Goal: Task Accomplishment & Management: Manage account settings

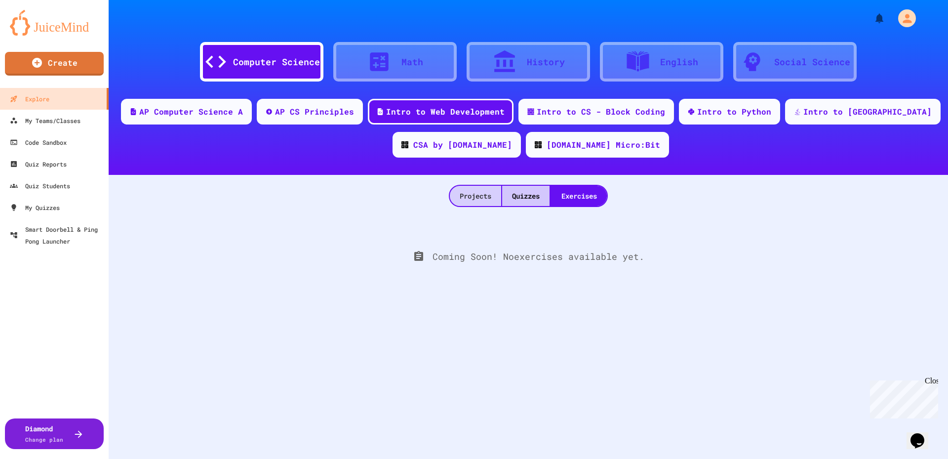
click at [473, 193] on div "Projects" at bounding box center [475, 196] width 51 height 20
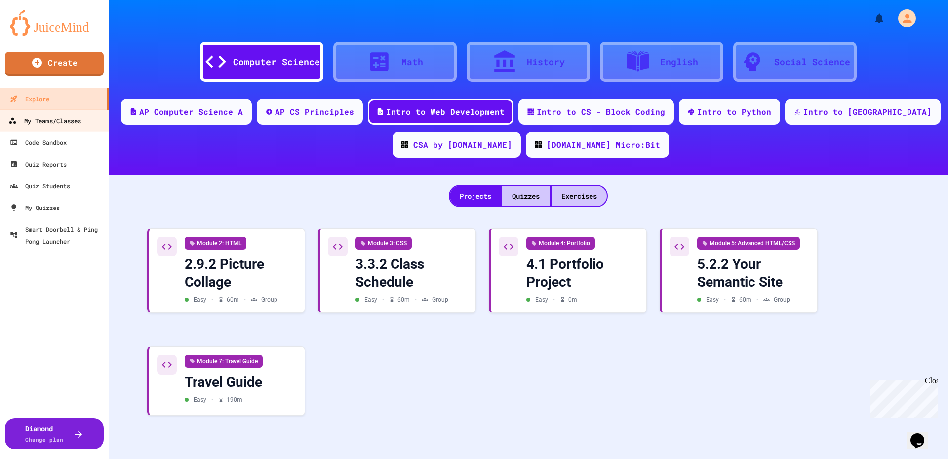
click at [101, 130] on link "My Teams/Classes" at bounding box center [55, 120] width 112 height 22
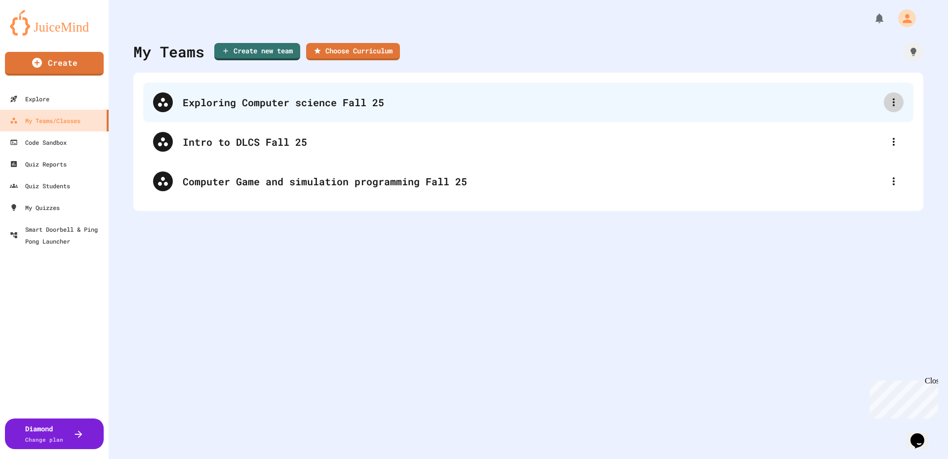
click at [884, 105] on div at bounding box center [894, 102] width 20 height 20
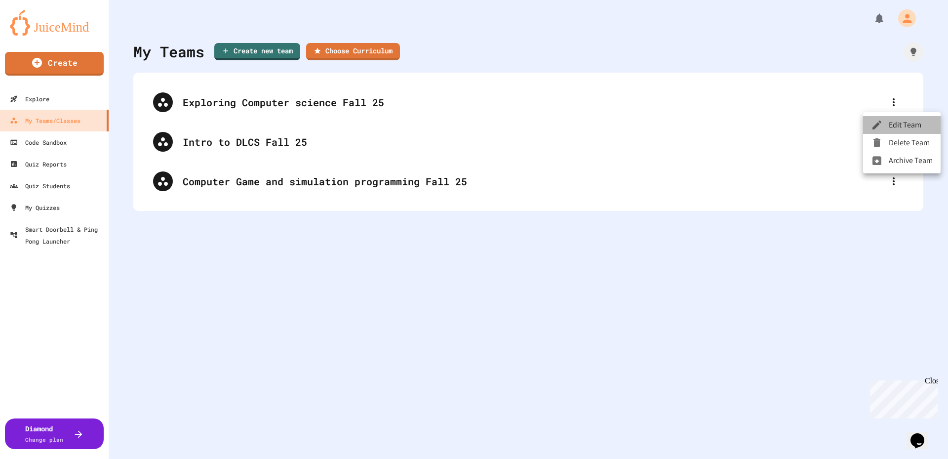
click at [891, 127] on li "Edit Team" at bounding box center [901, 125] width 77 height 18
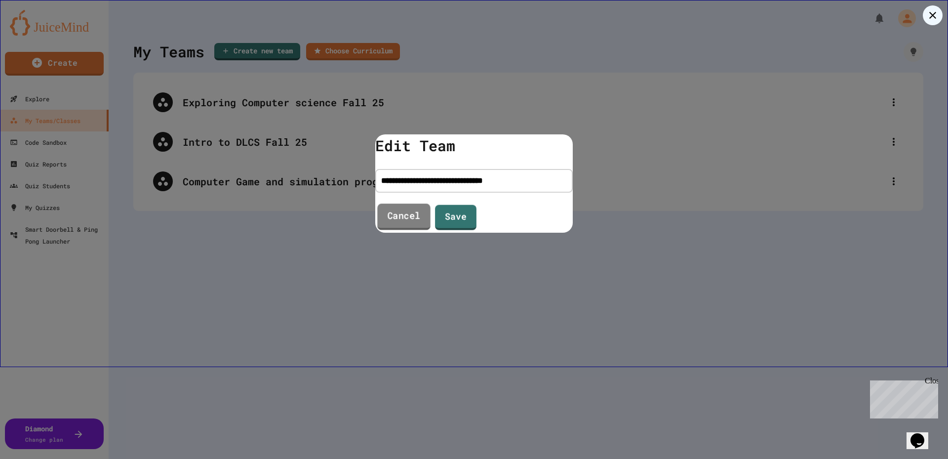
click at [405, 219] on link "Cancel" at bounding box center [403, 216] width 53 height 27
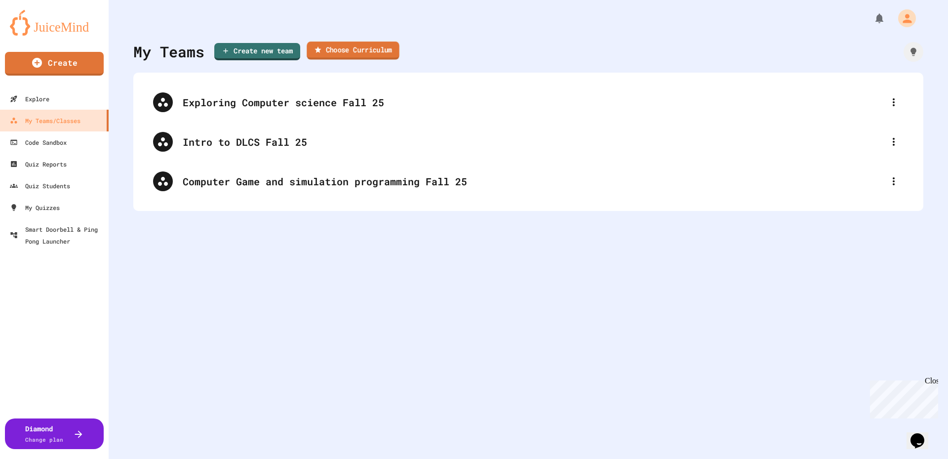
click at [358, 46] on link "Choose Curriculum" at bounding box center [353, 50] width 92 height 18
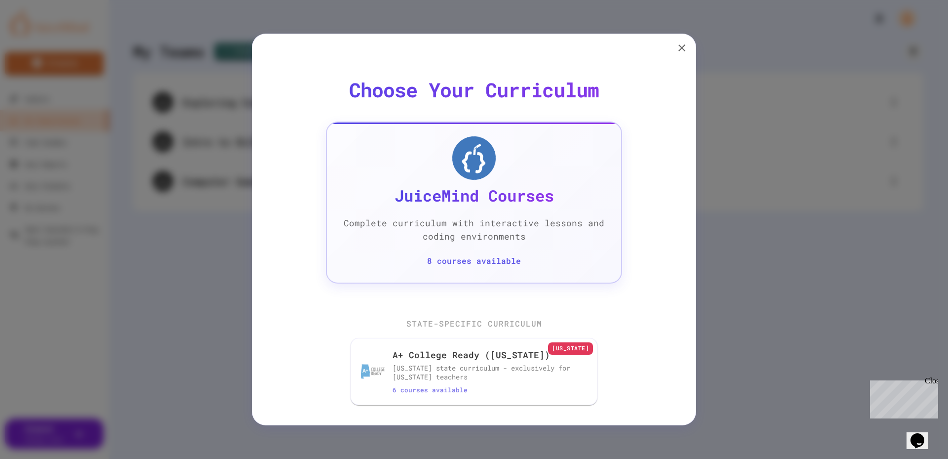
click at [499, 188] on h4 "JuiceMind Courses" at bounding box center [473, 196] width 159 height 20
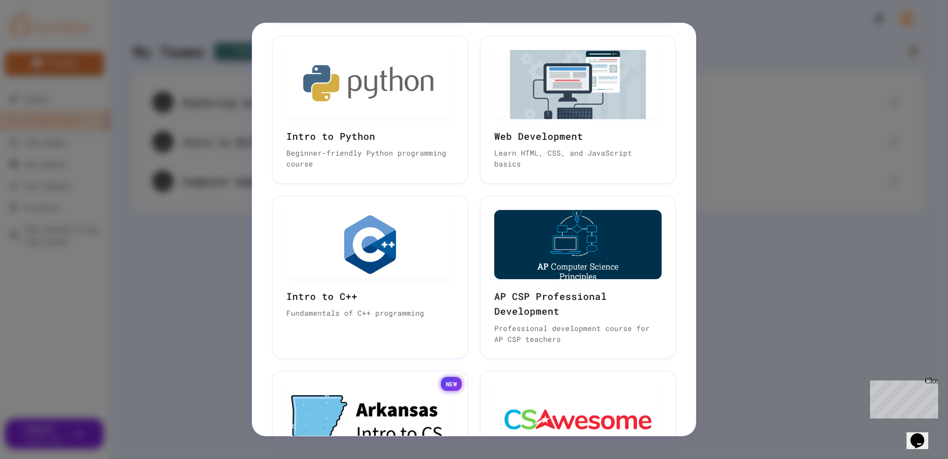
scroll to position [387, 0]
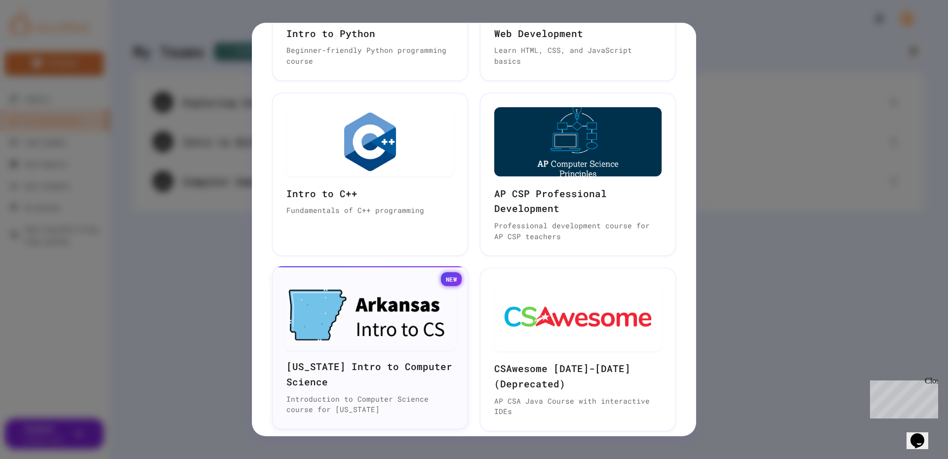
click at [418, 317] on img at bounding box center [370, 314] width 172 height 71
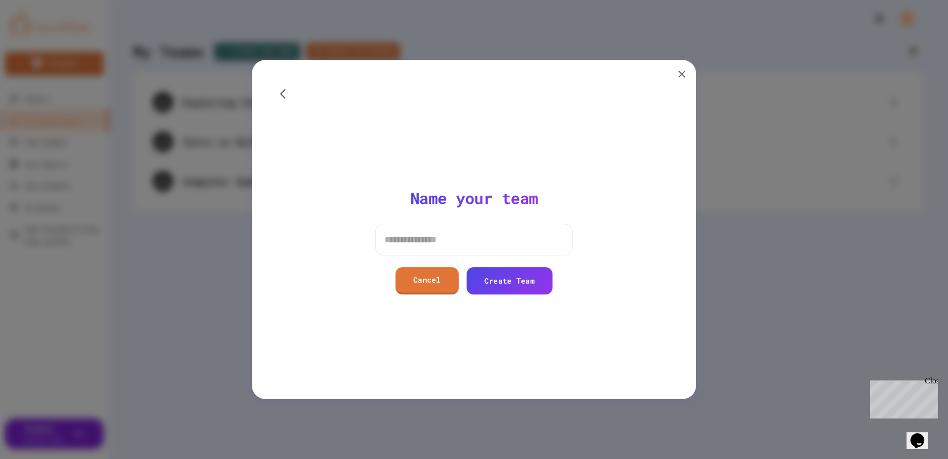
scroll to position [0, 0]
click at [452, 230] on input at bounding box center [473, 240] width 197 height 32
type input "**********"
click at [505, 283] on link "Create Team" at bounding box center [509, 280] width 86 height 27
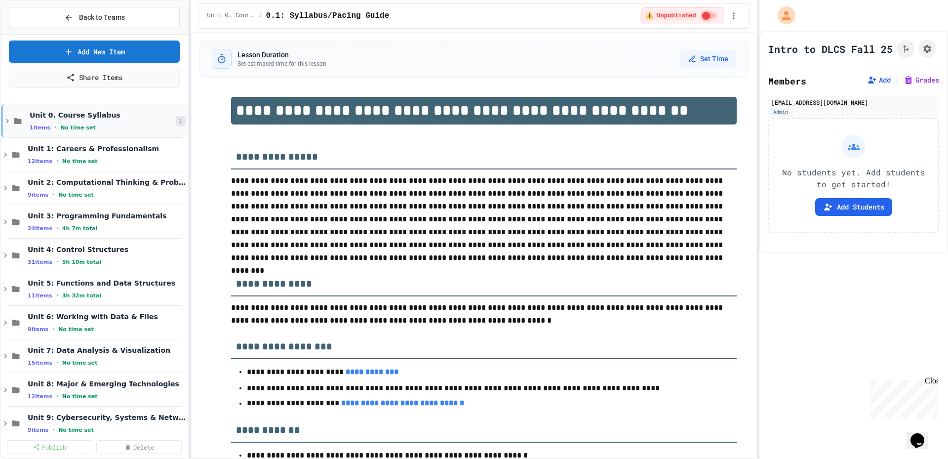
click at [177, 122] on button at bounding box center [181, 121] width 10 height 10
click at [160, 173] on button "Publish All (1)" at bounding box center [148, 175] width 66 height 18
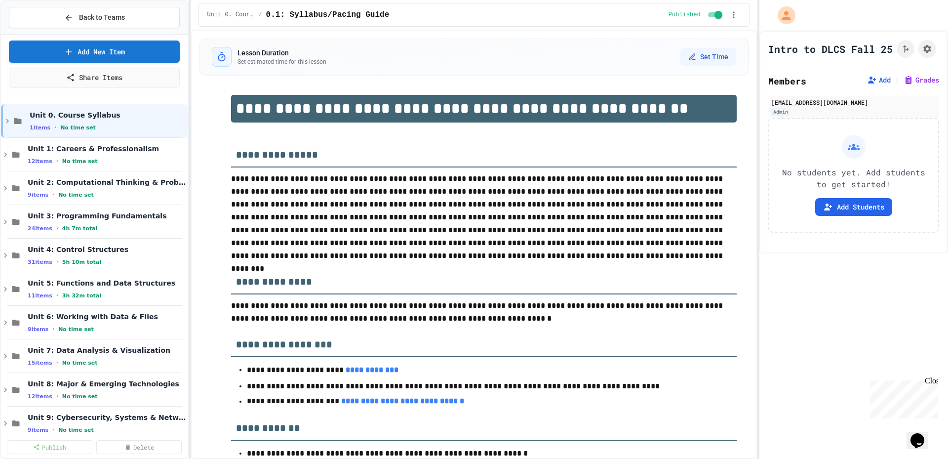
click at [166, 155] on div "Unit 1: Careers & Professionalism 12 items • No time set" at bounding box center [107, 154] width 158 height 21
click at [178, 155] on icon at bounding box center [181, 155] width 6 height 6
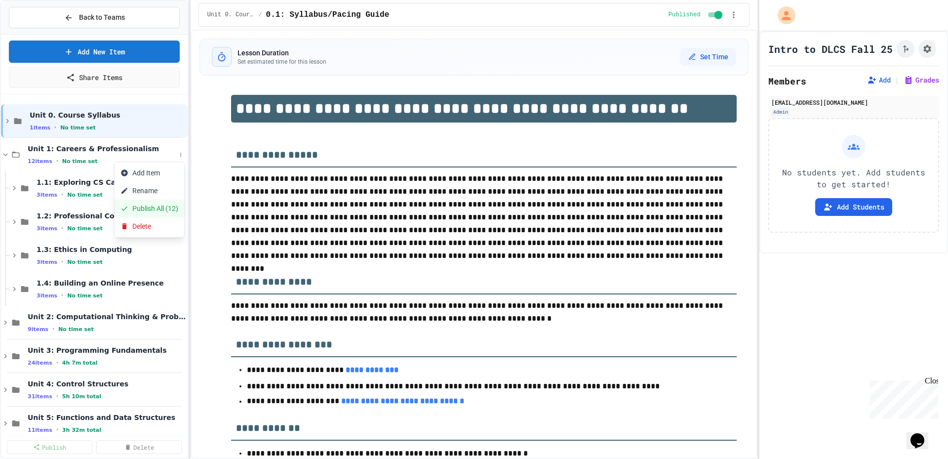
click at [166, 201] on button "Publish All (12)" at bounding box center [150, 208] width 70 height 18
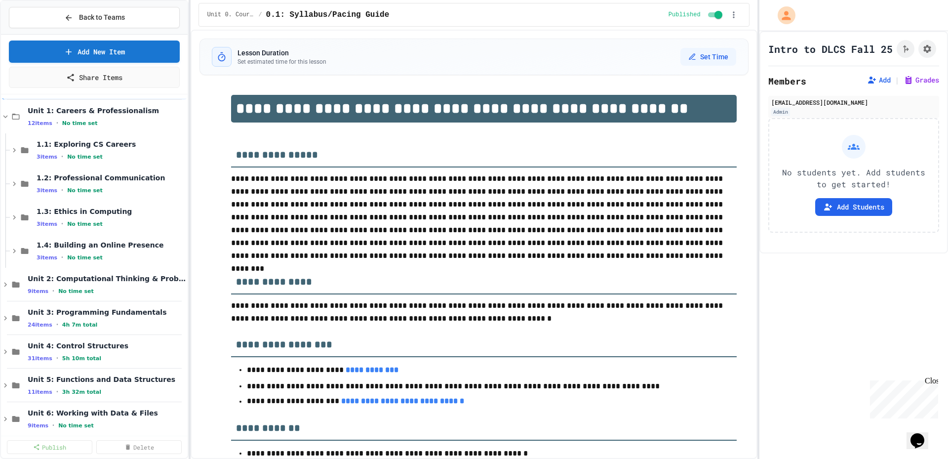
scroll to position [49, 0]
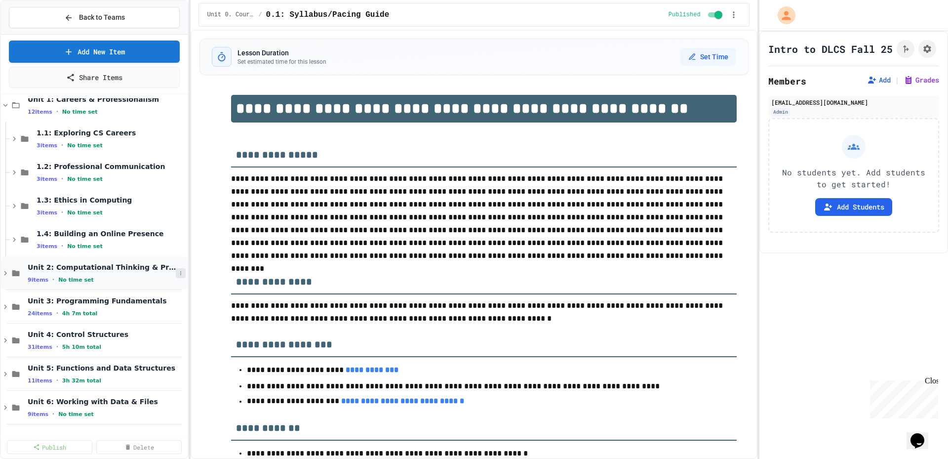
click at [178, 273] on icon at bounding box center [181, 273] width 6 height 6
click at [154, 329] on button "Publish All (9)" at bounding box center [148, 327] width 66 height 18
click at [872, 212] on button "Add Students" at bounding box center [853, 207] width 77 height 18
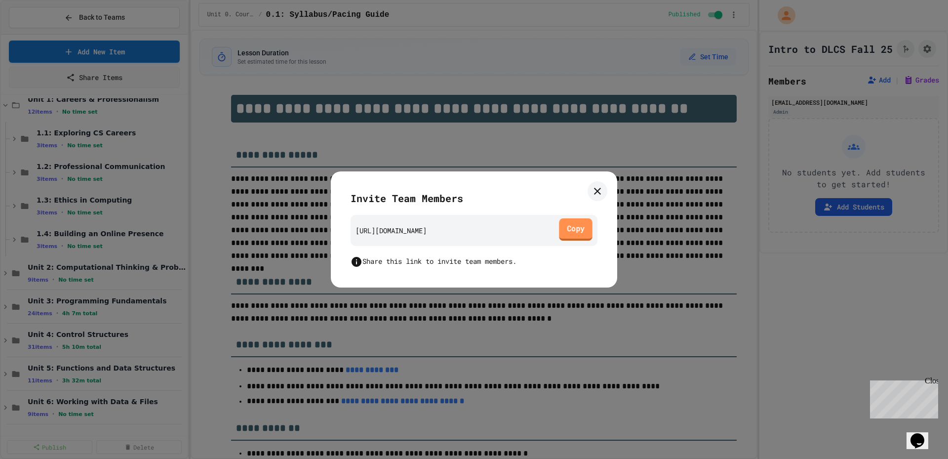
click at [571, 235] on link "Copy" at bounding box center [575, 229] width 33 height 22
click at [599, 195] on icon at bounding box center [597, 191] width 12 height 12
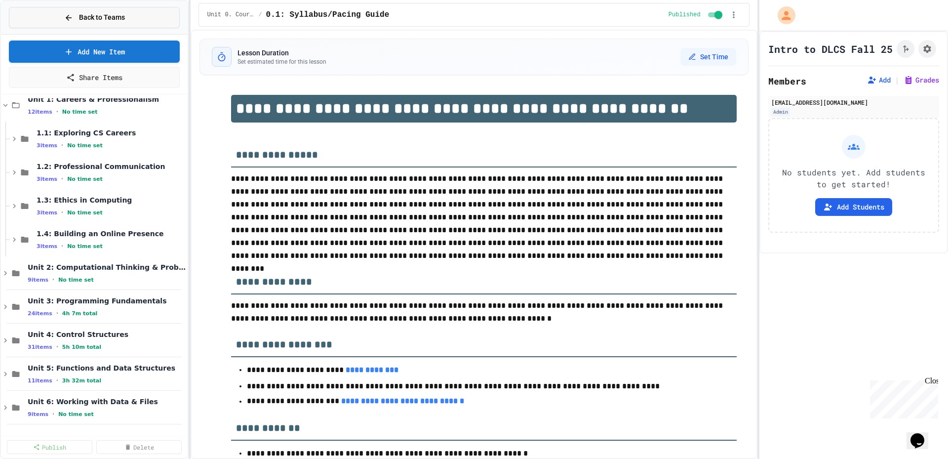
click at [102, 13] on span "Back to Teams" at bounding box center [102, 17] width 46 height 10
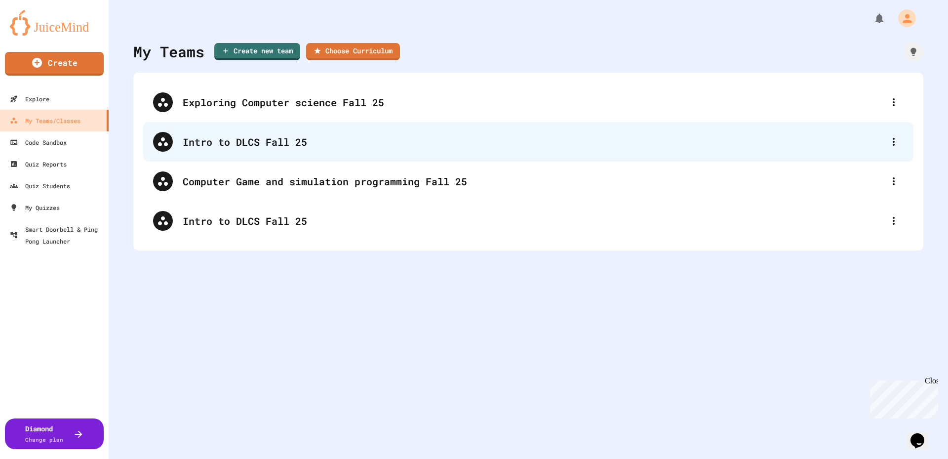
click at [870, 143] on div "Intro to DLCS Fall 25" at bounding box center [533, 141] width 701 height 15
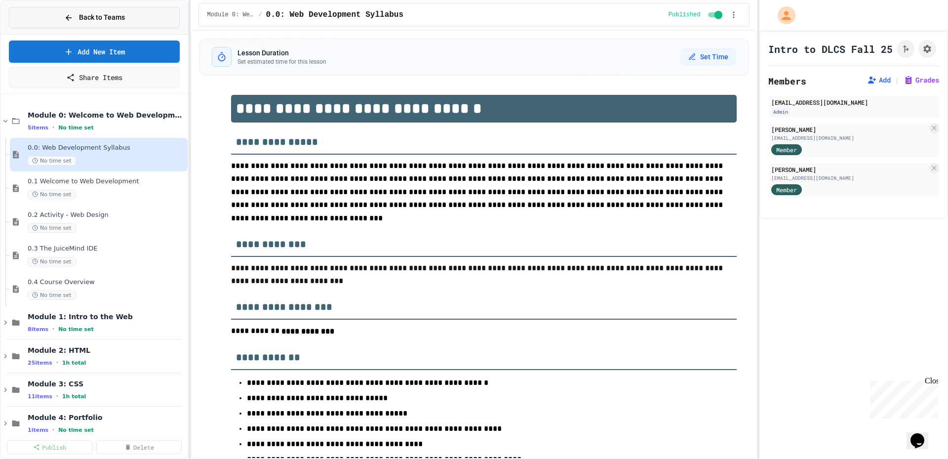
click at [145, 8] on button "Back to Teams" at bounding box center [94, 17] width 171 height 21
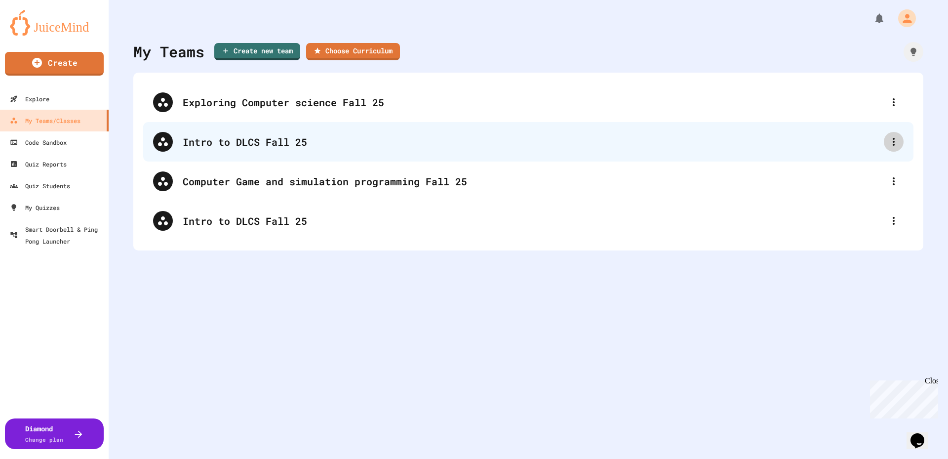
click at [887, 137] on icon at bounding box center [893, 142] width 12 height 12
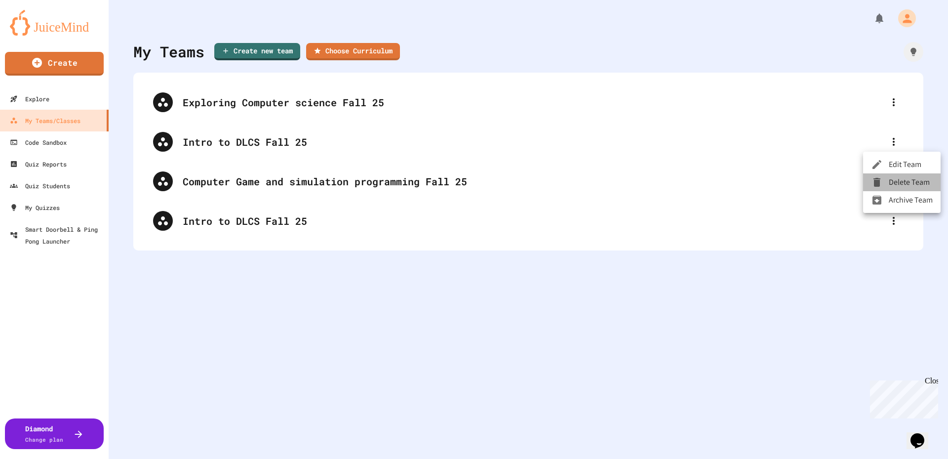
click at [885, 175] on li "Delete Team" at bounding box center [901, 182] width 77 height 18
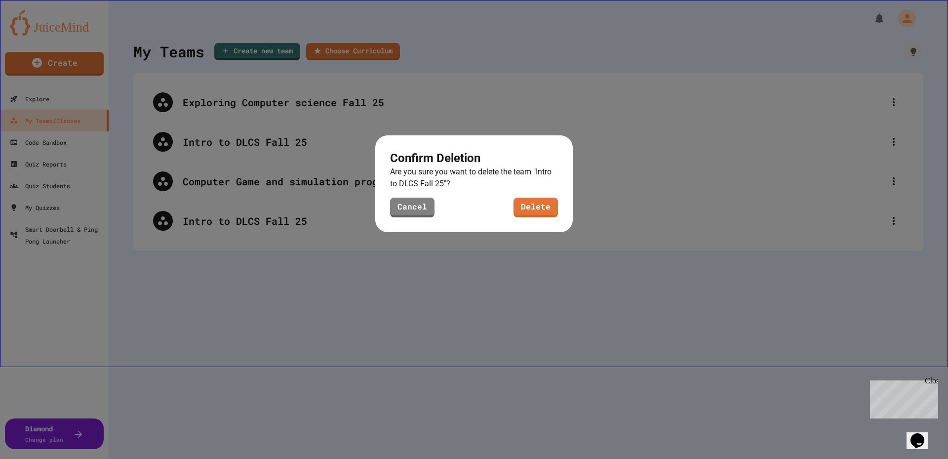
click at [557, 222] on div "Confirm Deletion Are you sure you want to delete the team " Intro to DLCS Fall …" at bounding box center [473, 183] width 197 height 97
click at [545, 214] on link "Delete" at bounding box center [535, 206] width 44 height 21
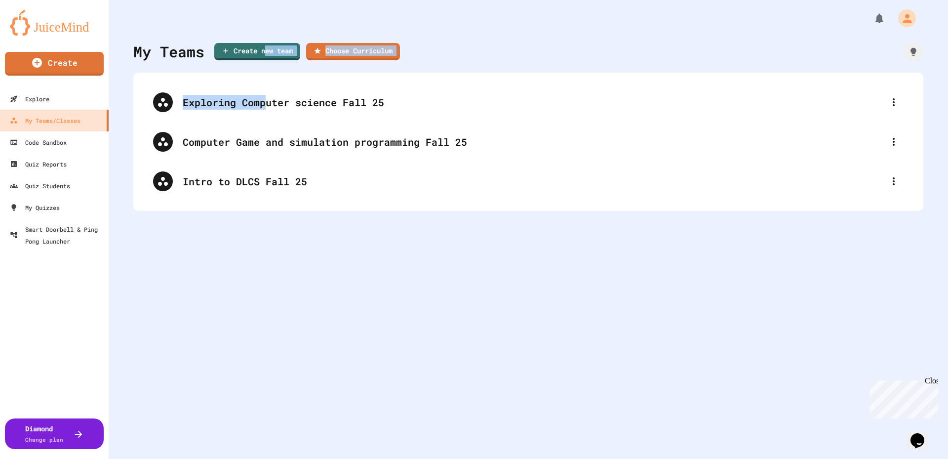
click at [265, 62] on div "My Teams Create new team Choose Curriculum Exploring Computer science Fall 25 C…" at bounding box center [528, 229] width 839 height 459
click at [349, 52] on link "Choose Curriculum" at bounding box center [353, 50] width 88 height 18
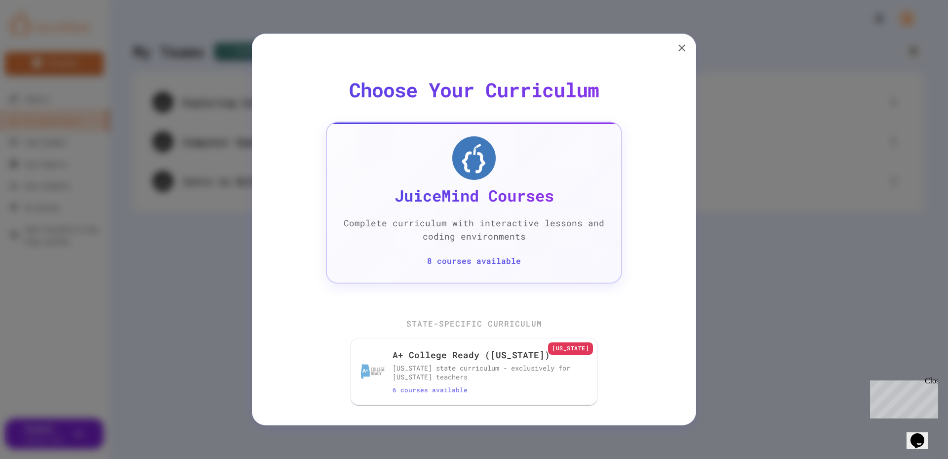
click at [486, 252] on div "JuiceMind Courses Complete curriculum with interactive lessons and coding envir…" at bounding box center [474, 202] width 296 height 162
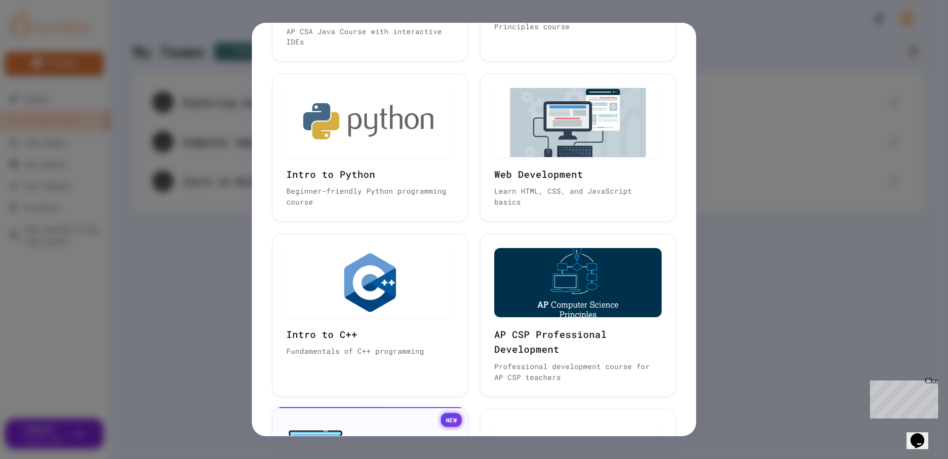
scroll to position [387, 0]
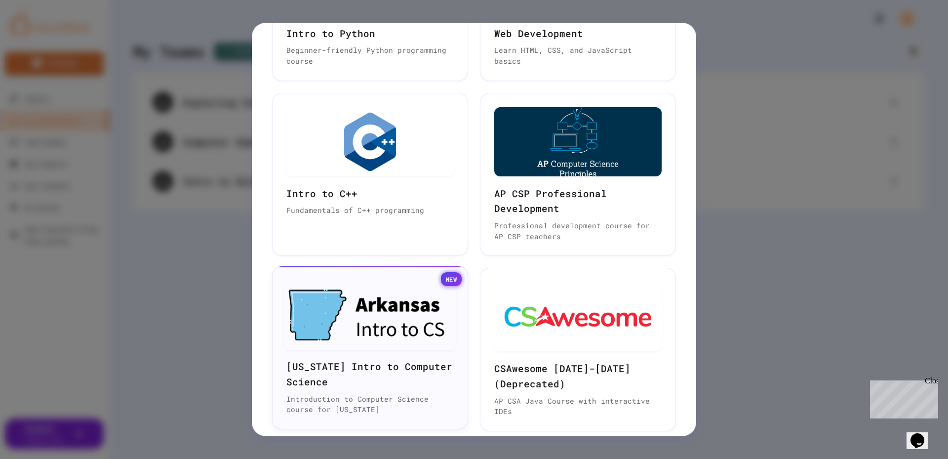
click at [391, 304] on img at bounding box center [370, 314] width 172 height 71
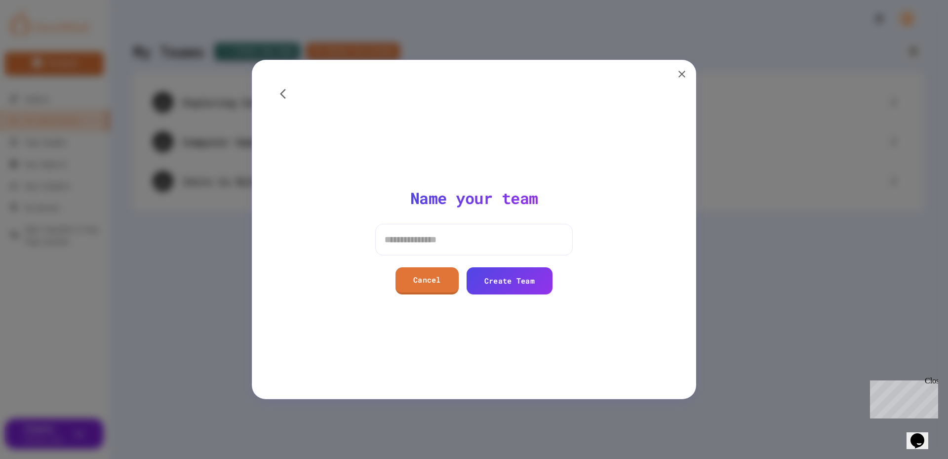
scroll to position [0, 0]
click at [444, 254] on input at bounding box center [473, 240] width 197 height 32
type input "**********"
click at [512, 283] on link "Create Team" at bounding box center [508, 279] width 81 height 28
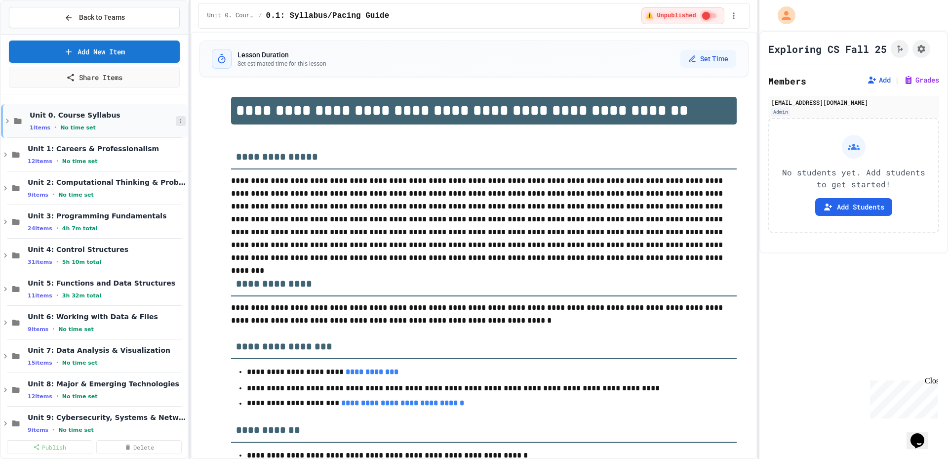
click at [178, 120] on icon at bounding box center [181, 121] width 6 height 6
click at [162, 177] on button "Publish All (1)" at bounding box center [148, 175] width 66 height 18
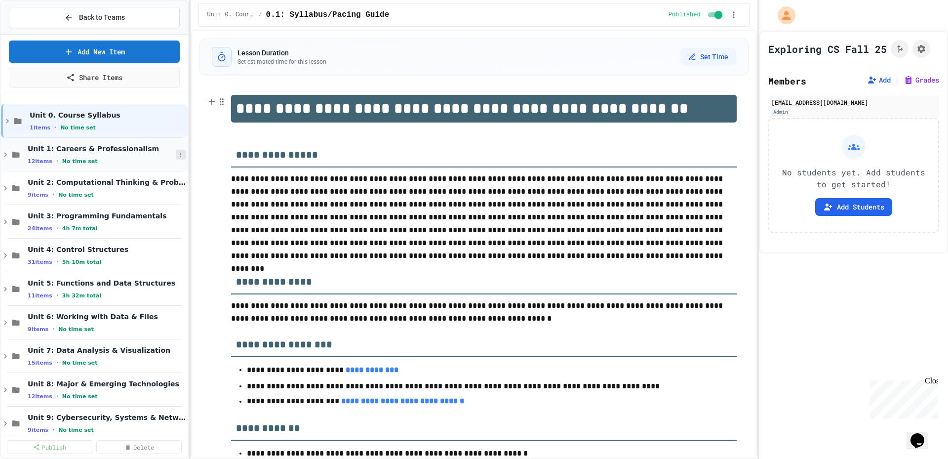
click at [176, 150] on button at bounding box center [181, 155] width 10 height 10
click at [166, 209] on button "Publish All (12)" at bounding box center [150, 208] width 70 height 18
click at [176, 193] on button at bounding box center [181, 188] width 10 height 10
click at [161, 236] on button "Publish All (9)" at bounding box center [148, 242] width 66 height 18
click at [147, 13] on button "Back to Teams" at bounding box center [94, 17] width 171 height 21
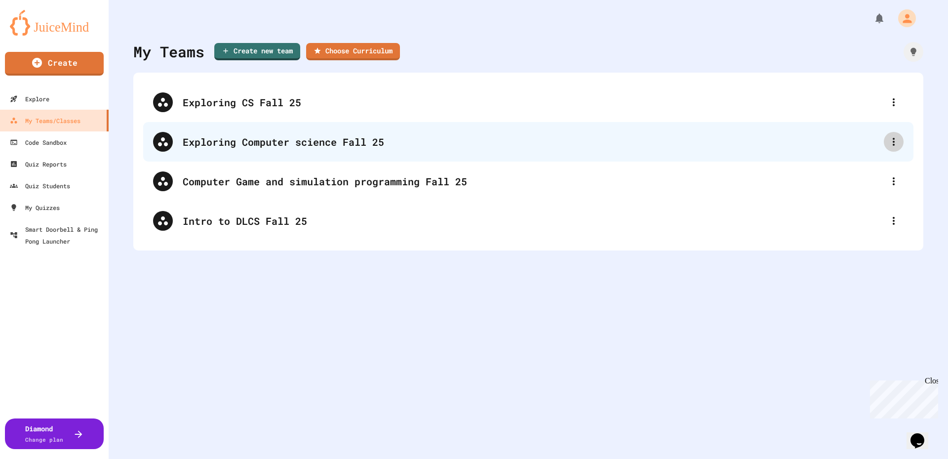
click at [887, 141] on icon at bounding box center [893, 142] width 12 height 12
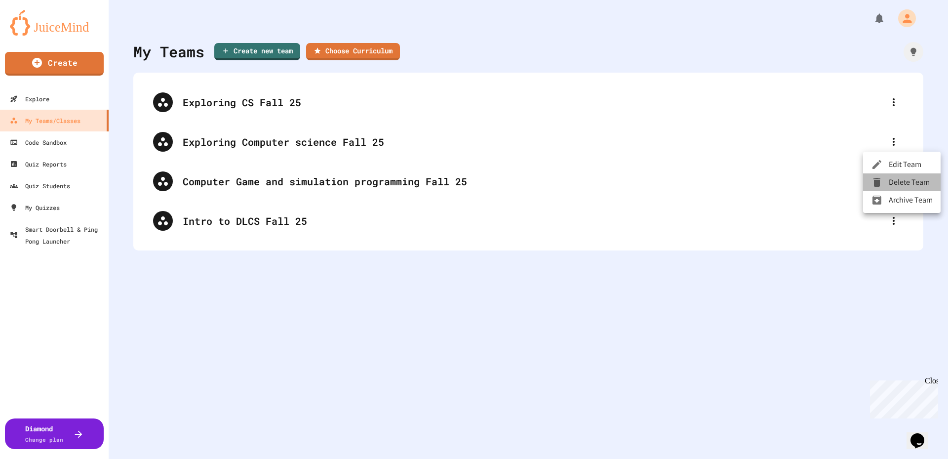
click at [887, 190] on li "Delete Team" at bounding box center [901, 182] width 77 height 18
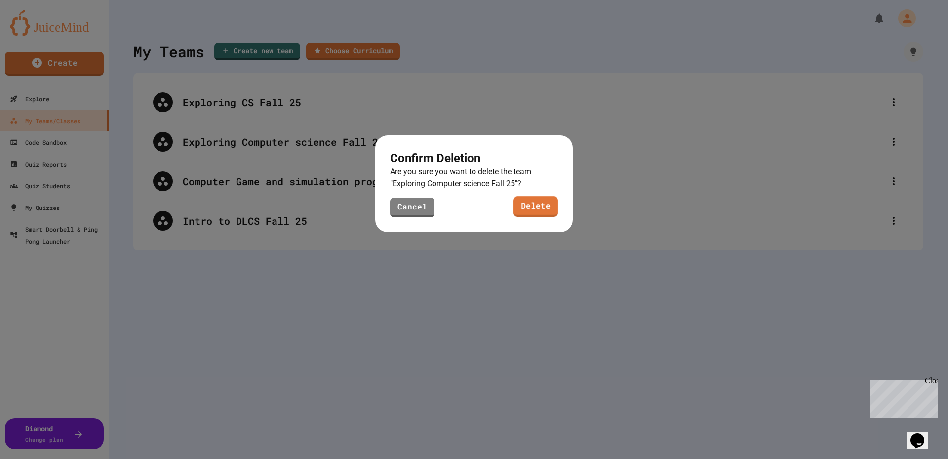
click at [536, 216] on div "Cancel Delete" at bounding box center [474, 207] width 168 height 20
click at [541, 211] on link "Delete" at bounding box center [536, 206] width 44 height 21
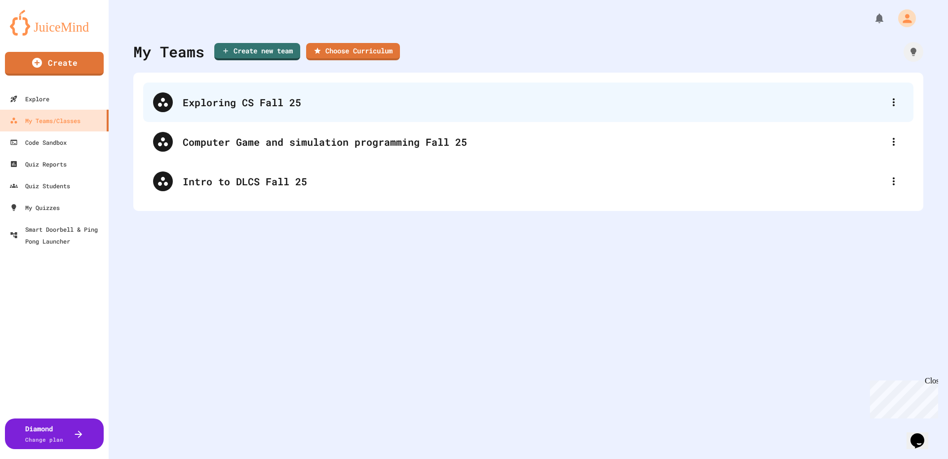
click at [366, 101] on div "Exploring CS Fall 25" at bounding box center [533, 102] width 701 height 15
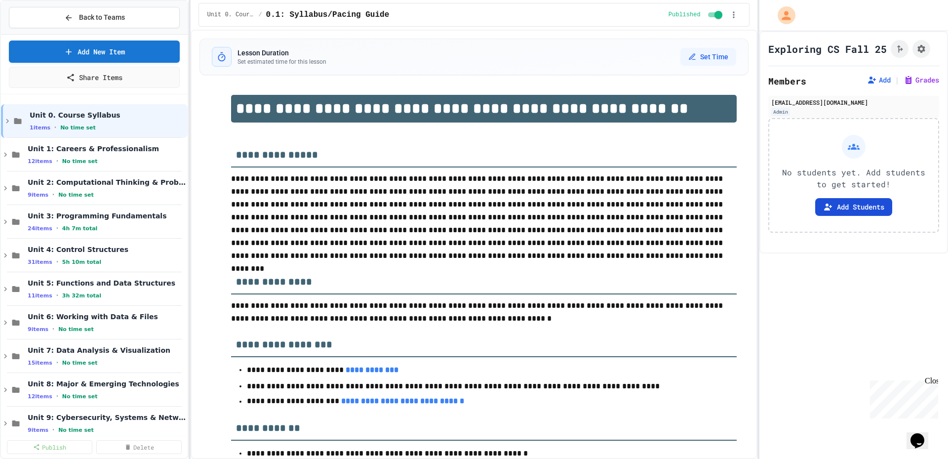
click at [821, 198] on button "Add Students" at bounding box center [853, 207] width 77 height 18
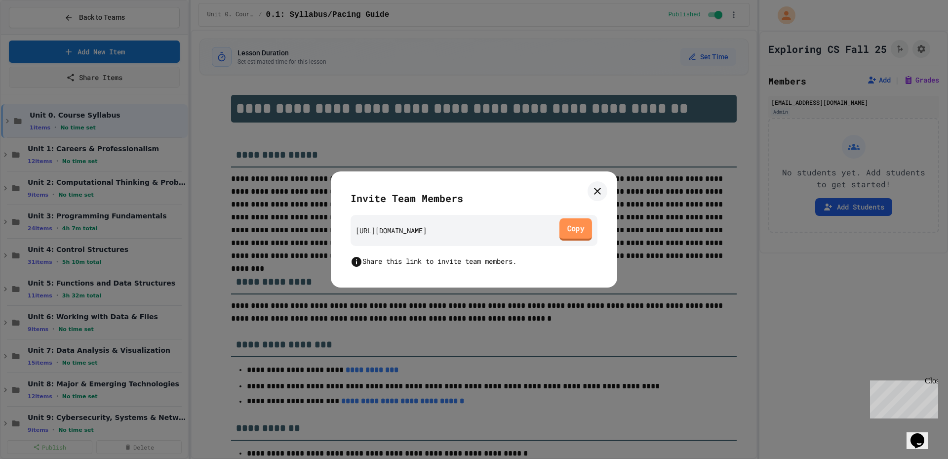
click at [578, 234] on link "Copy" at bounding box center [575, 229] width 33 height 22
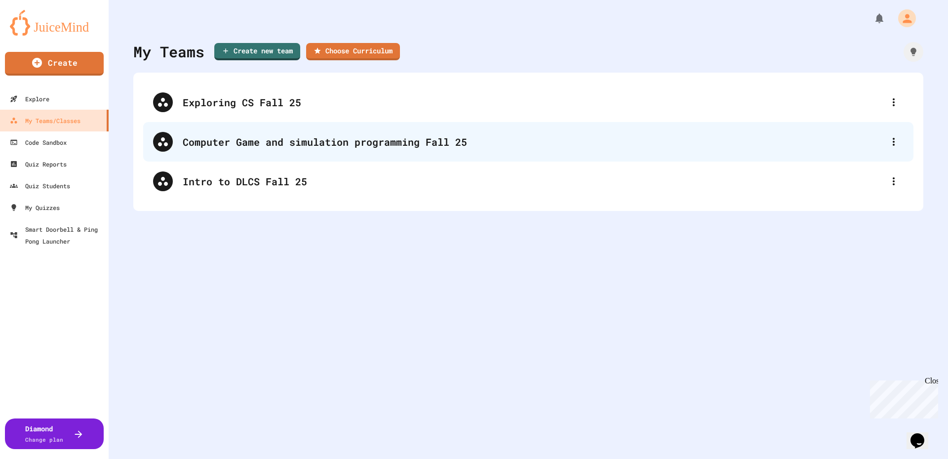
click at [282, 133] on div "Computer Game and simulation programming Fall 25" at bounding box center [528, 141] width 770 height 39
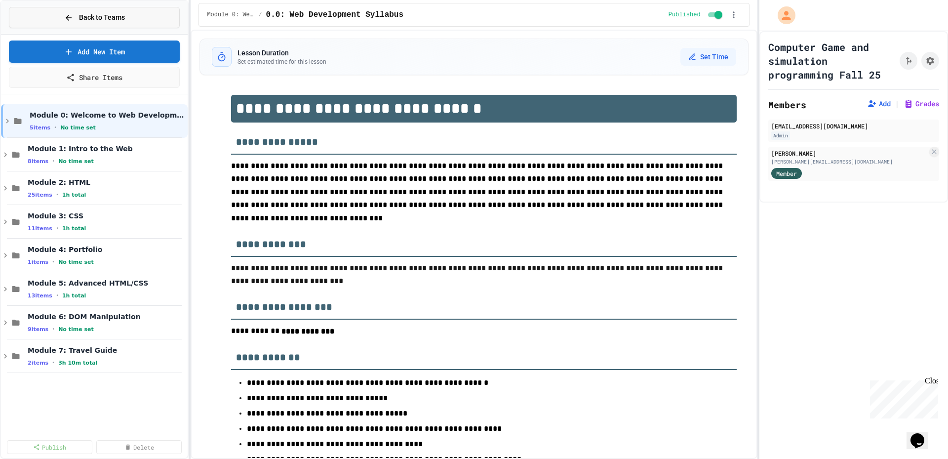
click at [139, 21] on button "Back to Teams" at bounding box center [94, 17] width 171 height 21
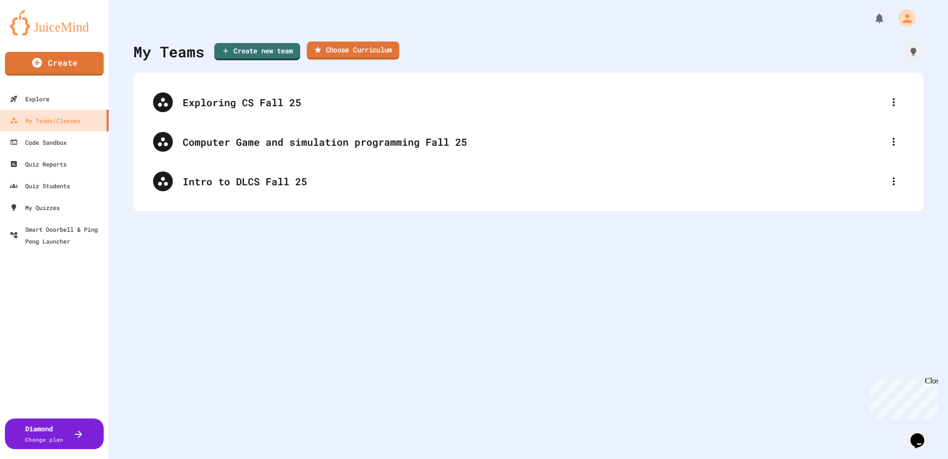
click at [366, 53] on link "Choose Curriculum" at bounding box center [353, 50] width 92 height 18
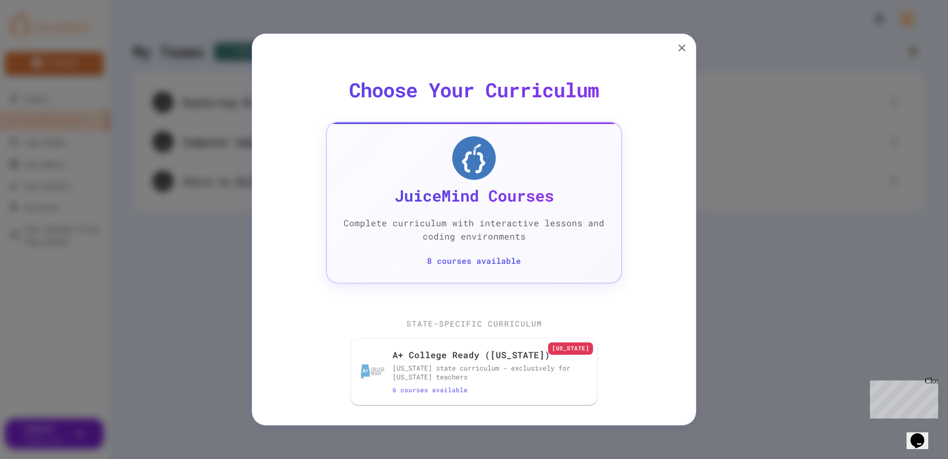
click at [464, 189] on h4 "JuiceMind Courses" at bounding box center [473, 196] width 159 height 20
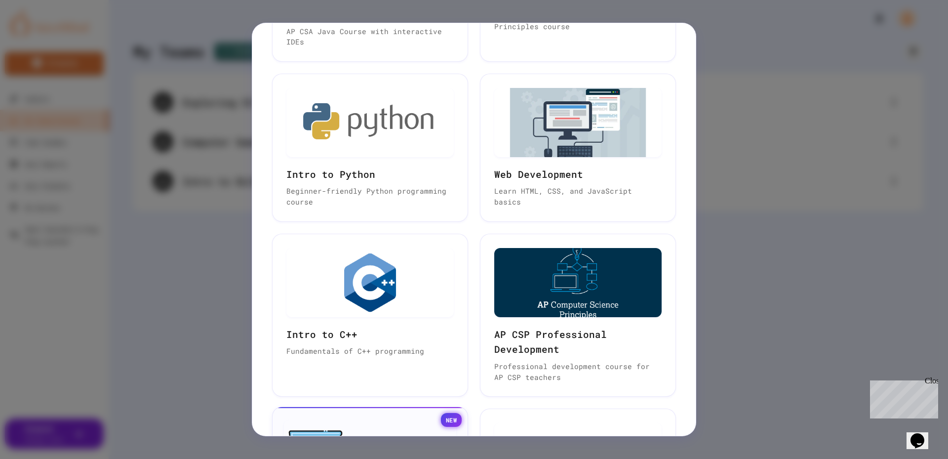
scroll to position [387, 0]
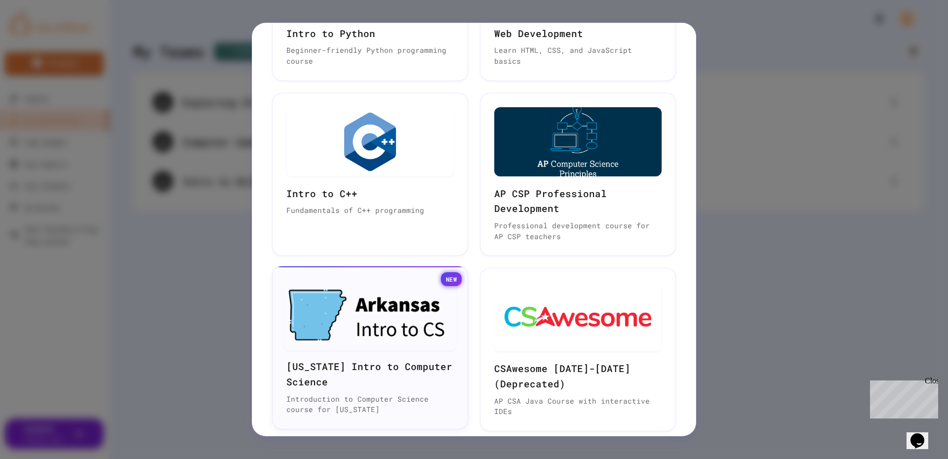
click at [374, 331] on img at bounding box center [370, 314] width 172 height 71
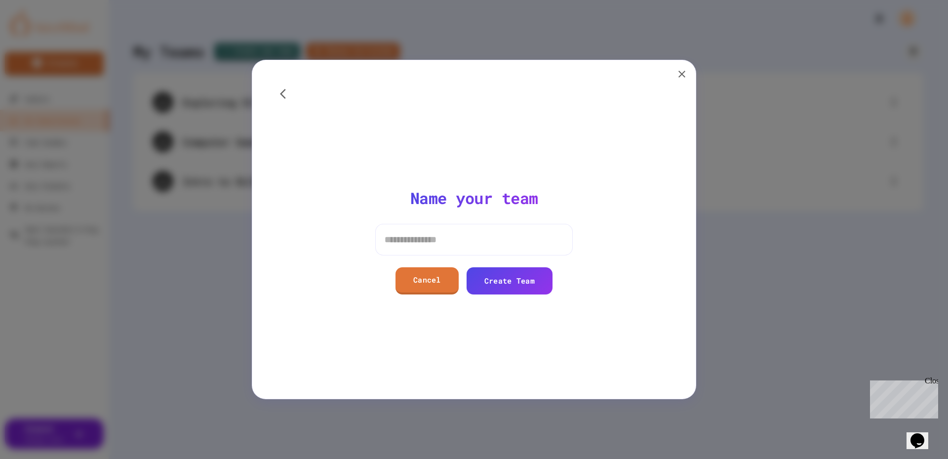
scroll to position [0, 0]
click at [443, 236] on input at bounding box center [473, 240] width 197 height 32
click at [427, 241] on input "**********" at bounding box center [473, 240] width 197 height 32
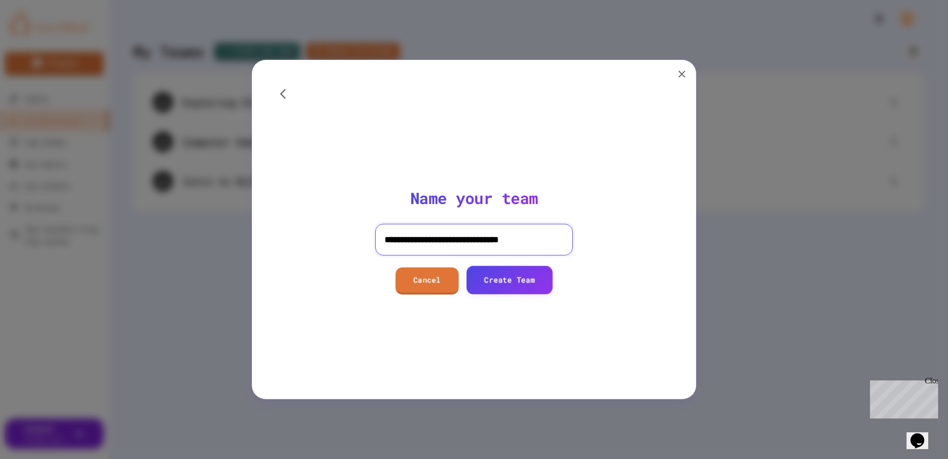
type input "**********"
click at [520, 288] on link "Create Team" at bounding box center [508, 280] width 83 height 28
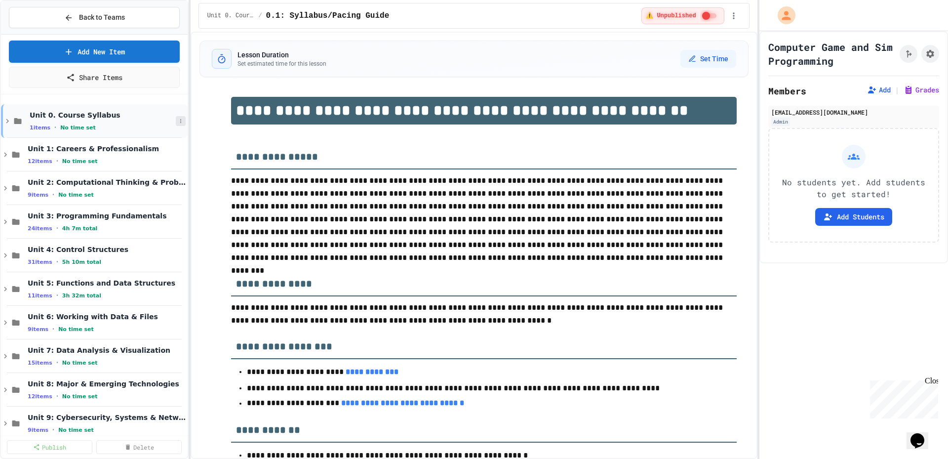
click at [178, 122] on icon at bounding box center [181, 121] width 6 height 6
click at [167, 172] on button "Publish All (1)" at bounding box center [148, 175] width 66 height 18
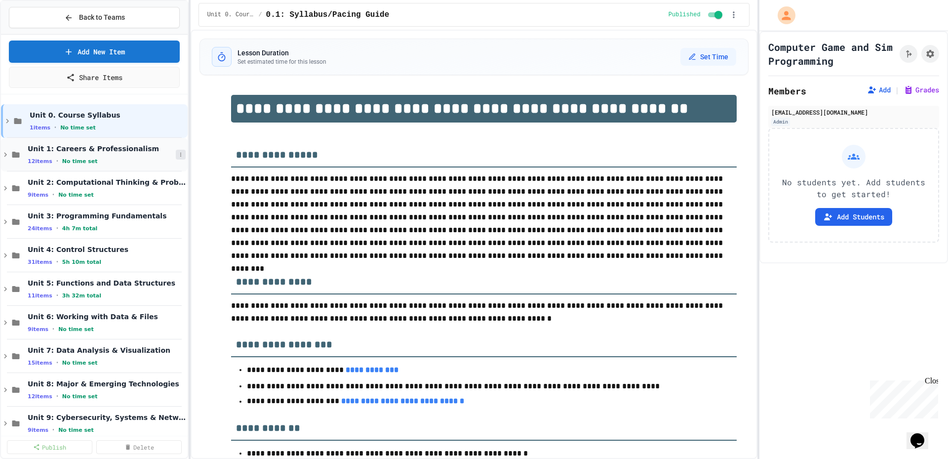
click at [176, 153] on button at bounding box center [181, 155] width 10 height 10
click at [152, 206] on button "Publish All (12)" at bounding box center [150, 208] width 70 height 18
click at [176, 184] on button at bounding box center [181, 188] width 10 height 10
click at [158, 240] on button "Publish All (9)" at bounding box center [148, 242] width 66 height 18
click at [820, 223] on button "Add Students" at bounding box center [853, 217] width 77 height 18
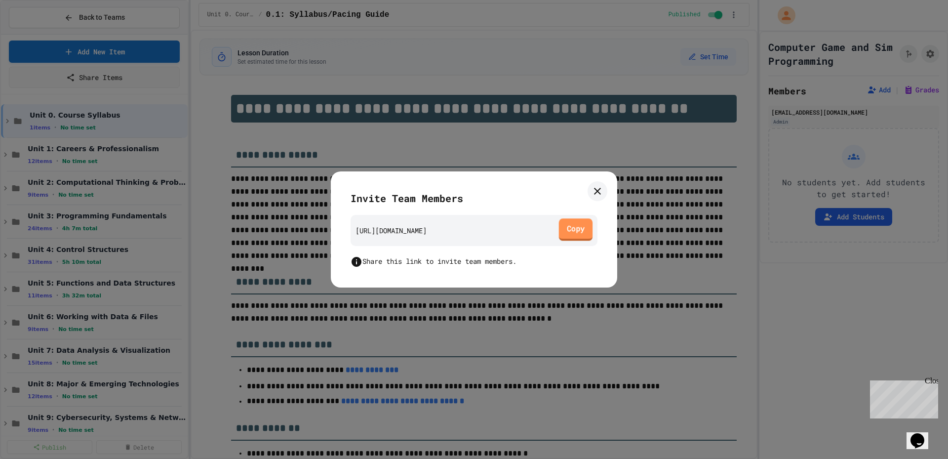
click at [560, 234] on link "Copy" at bounding box center [576, 229] width 34 height 22
click at [156, 103] on div at bounding box center [474, 229] width 948 height 459
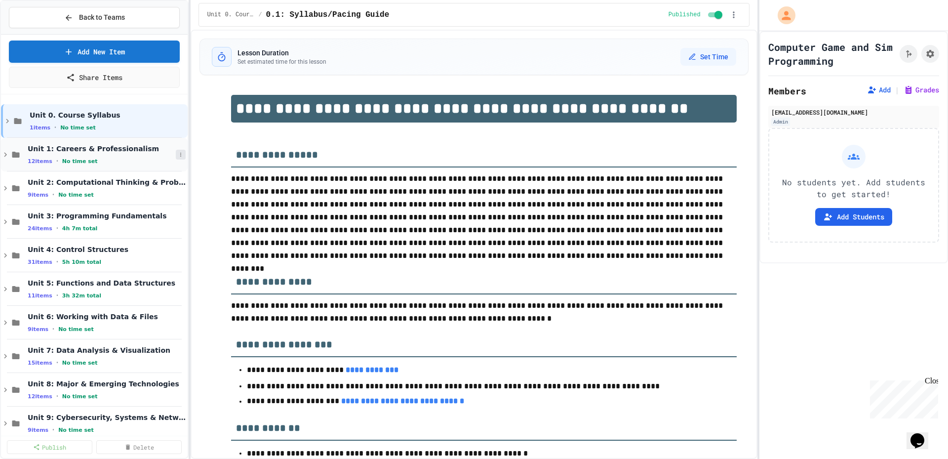
click at [176, 152] on button at bounding box center [181, 155] width 10 height 10
click at [116, 16] on div at bounding box center [474, 229] width 948 height 459
click at [121, 15] on span "Back to Teams" at bounding box center [102, 17] width 46 height 10
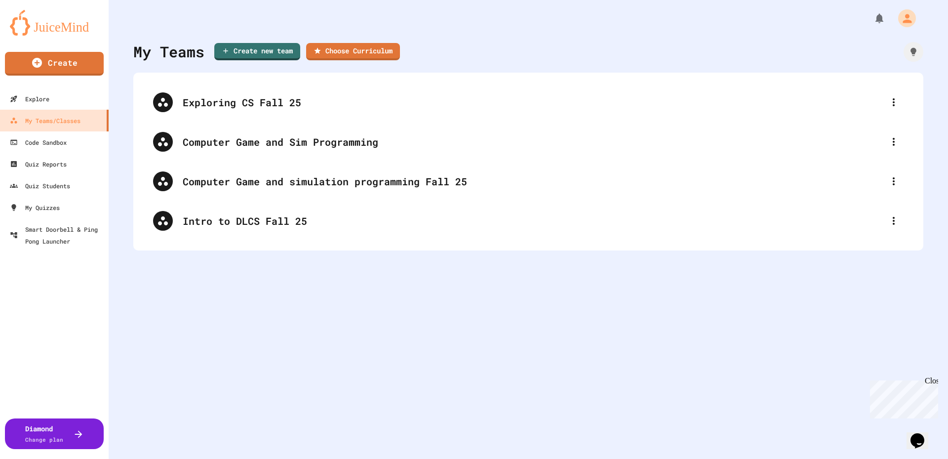
click at [884, 173] on div at bounding box center [894, 181] width 20 height 20
click at [879, 229] on li "Delete Team" at bounding box center [901, 222] width 77 height 18
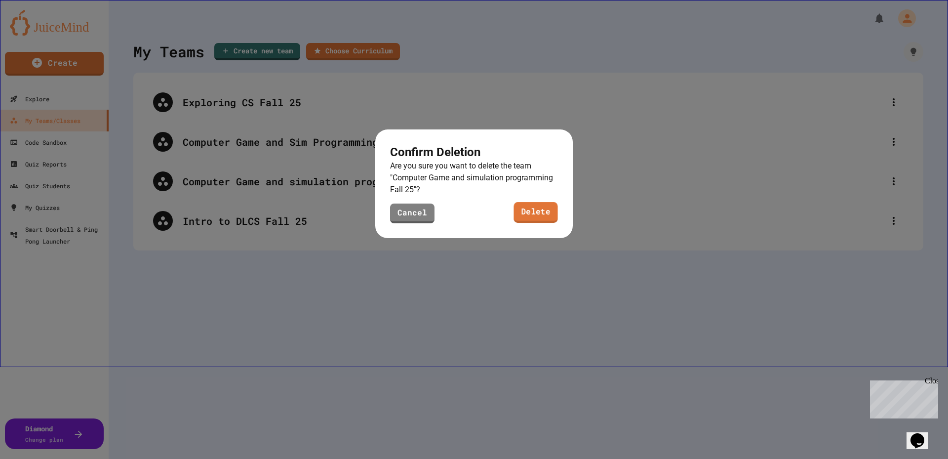
click at [544, 221] on link "Delete" at bounding box center [535, 212] width 44 height 21
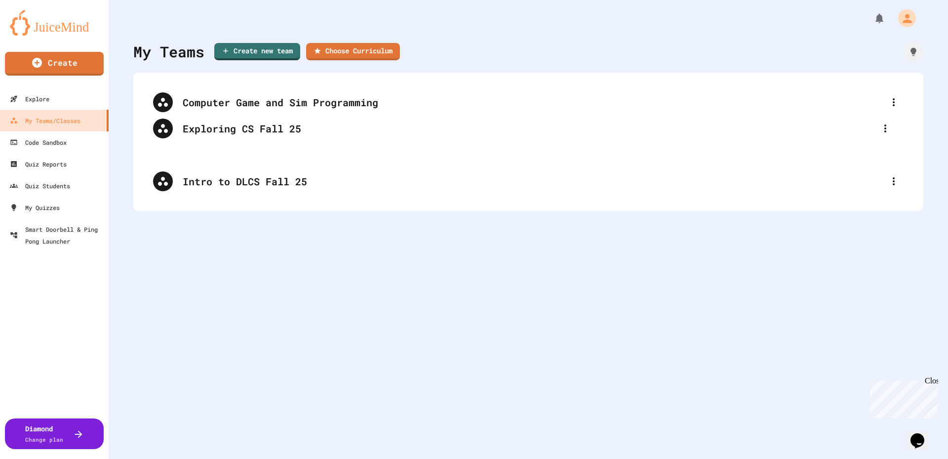
drag, startPoint x: 306, startPoint y: 115, endPoint x: 306, endPoint y: 144, distance: 28.6
click at [306, 144] on div "Exploring CS Fall 25 Computer Game and Sim Programming Intro to DLCS Fall 25" at bounding box center [528, 141] width 770 height 118
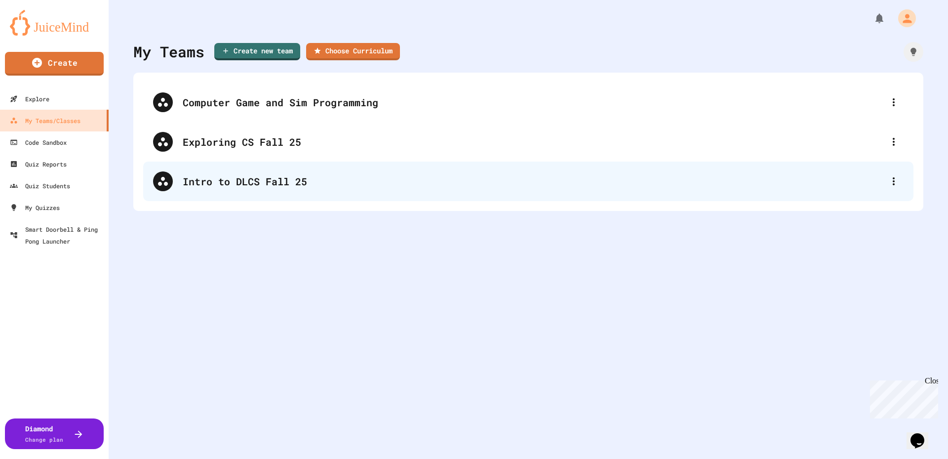
click at [299, 174] on div "Intro to DLCS Fall 25" at bounding box center [533, 181] width 701 height 15
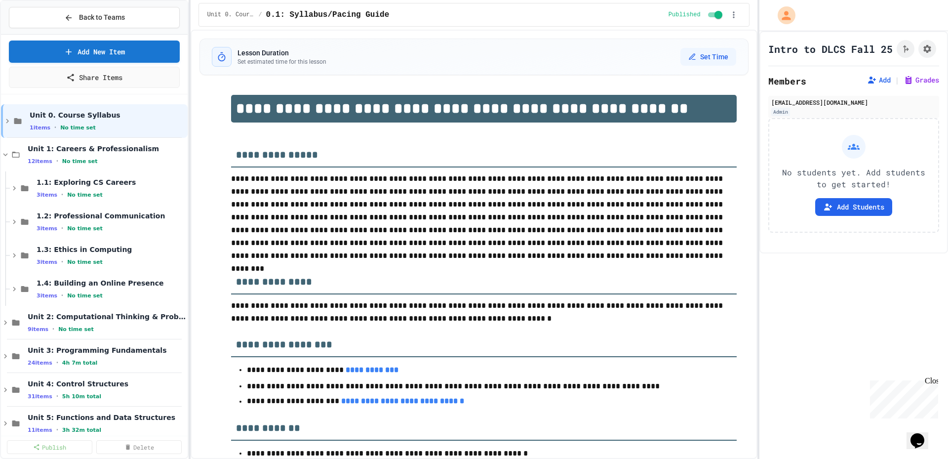
click at [903, 86] on div "Add | Grades" at bounding box center [903, 80] width 72 height 12
click at [910, 85] on button "Grades" at bounding box center [921, 80] width 36 height 10
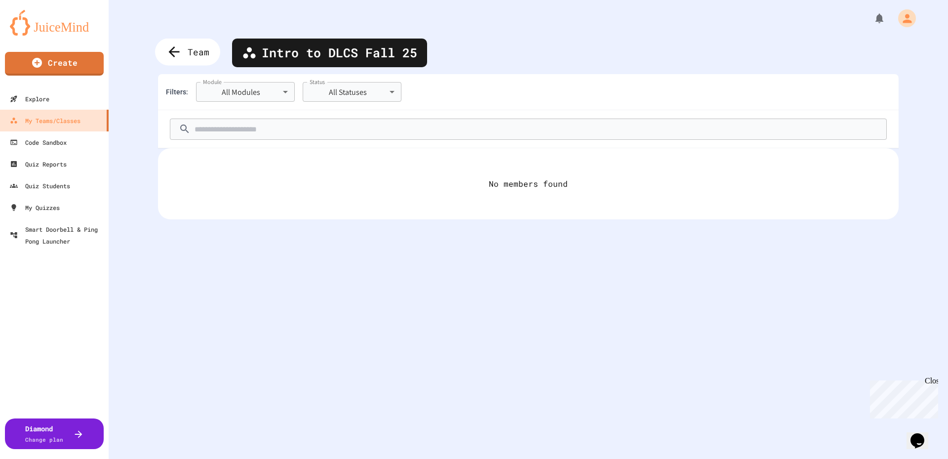
click at [177, 59] on icon at bounding box center [174, 52] width 16 height 16
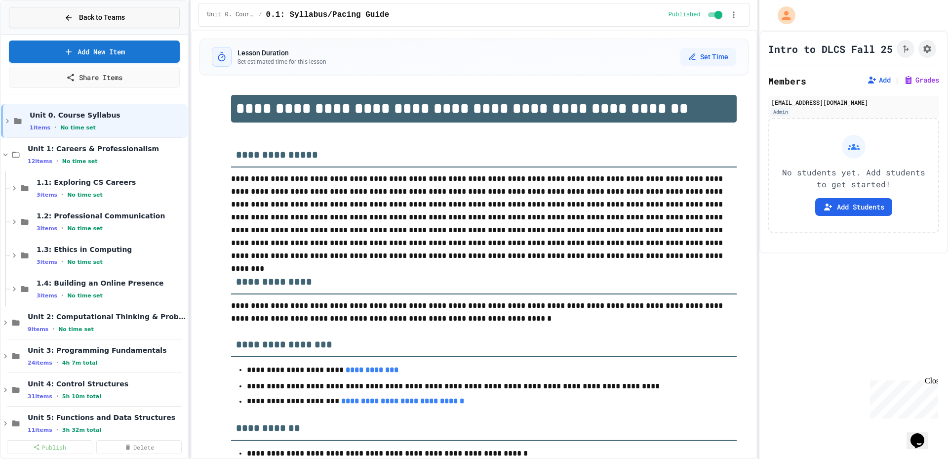
click at [137, 8] on button "Back to Teams" at bounding box center [94, 17] width 171 height 21
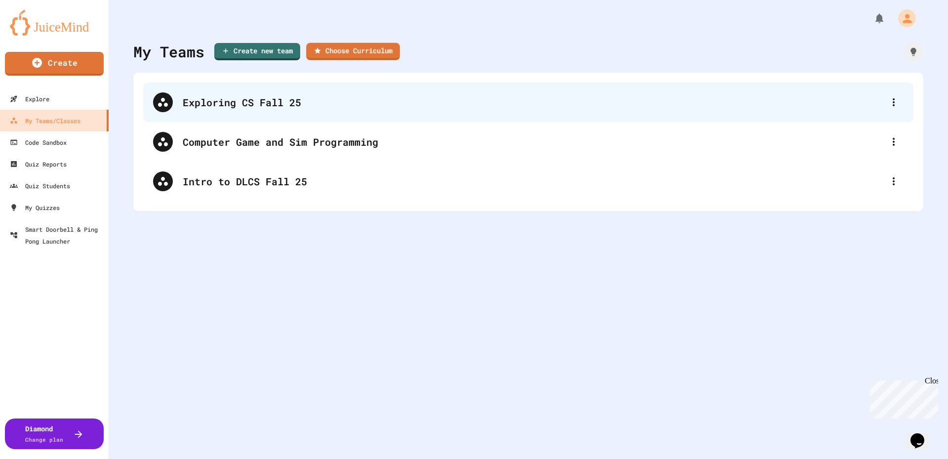
click at [286, 117] on div "Exploring CS Fall 25" at bounding box center [528, 101] width 770 height 39
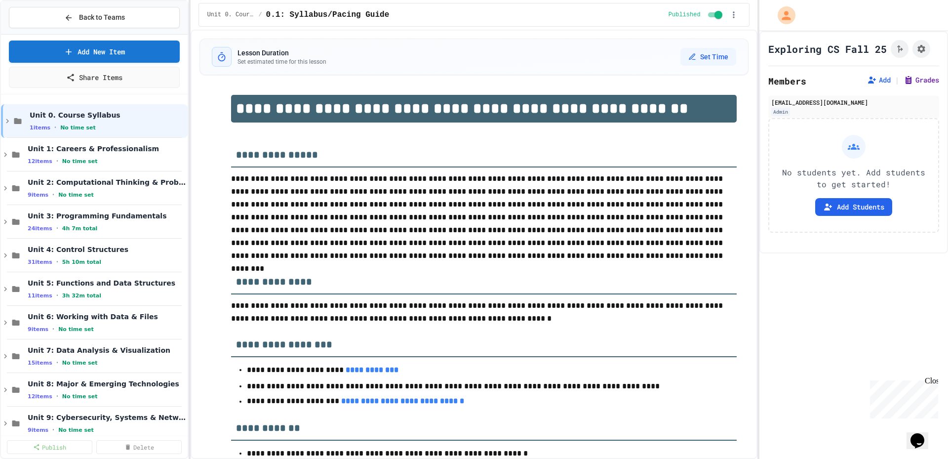
click at [916, 80] on button "Grades" at bounding box center [921, 80] width 36 height 10
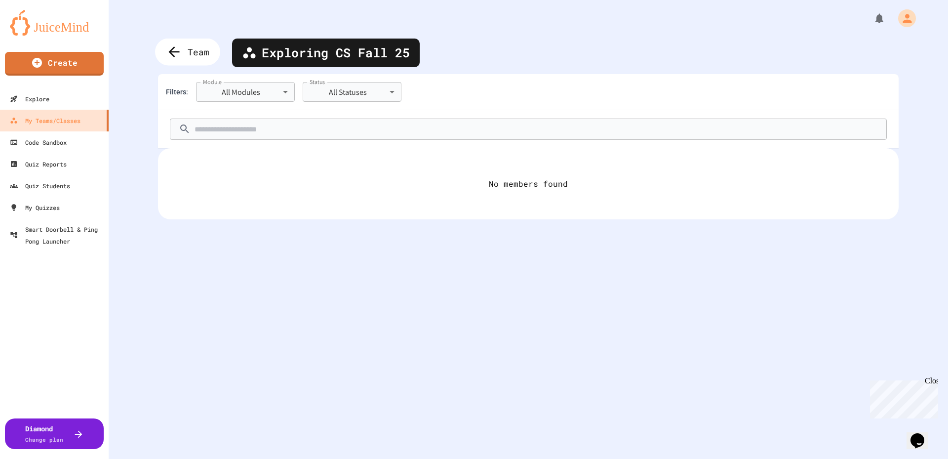
click at [165, 54] on div "Team" at bounding box center [187, 52] width 65 height 27
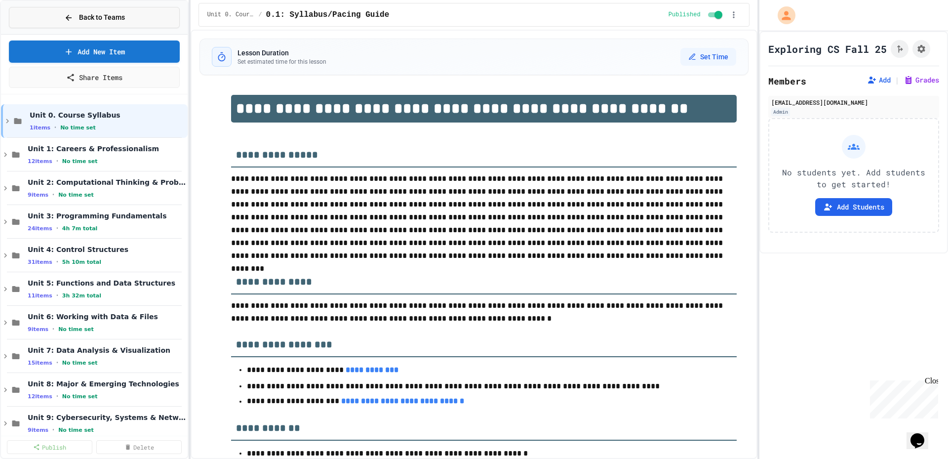
click at [172, 22] on button "Back to Teams" at bounding box center [94, 17] width 171 height 21
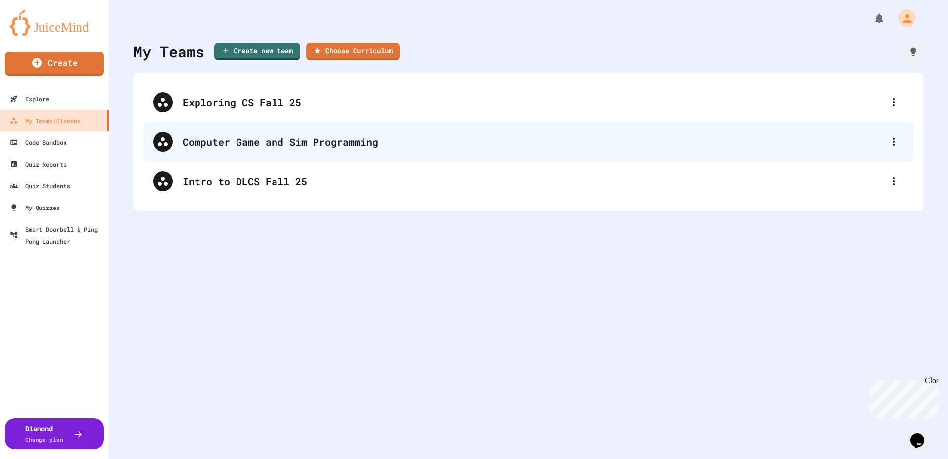
click at [356, 135] on div "Computer Game and Sim Programming" at bounding box center [533, 141] width 701 height 15
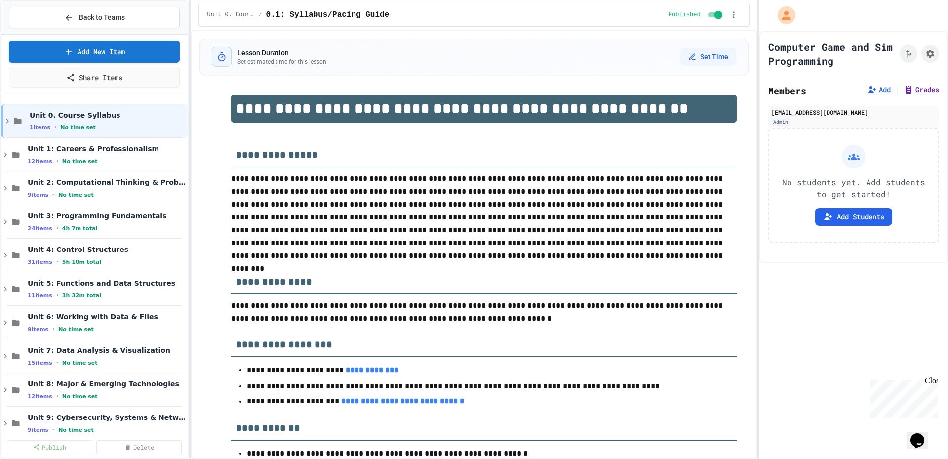
click at [905, 88] on button "Grades" at bounding box center [921, 90] width 36 height 10
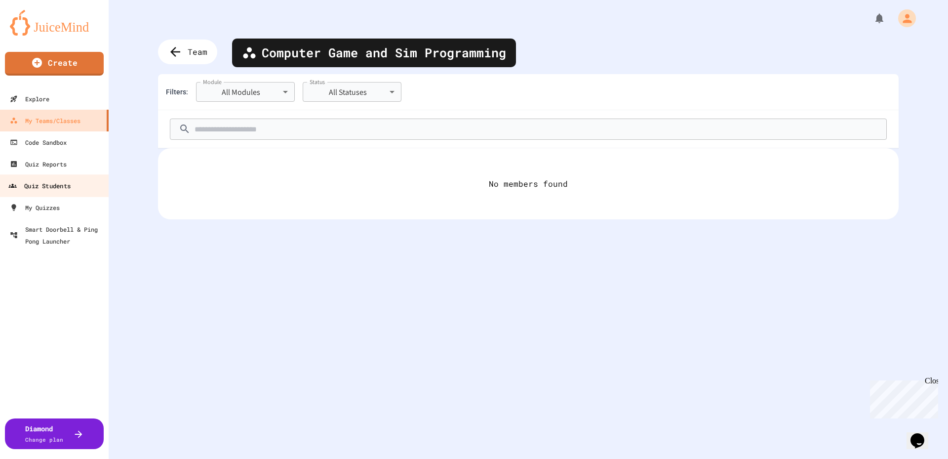
click at [52, 187] on div "Quiz Students" at bounding box center [39, 186] width 62 height 12
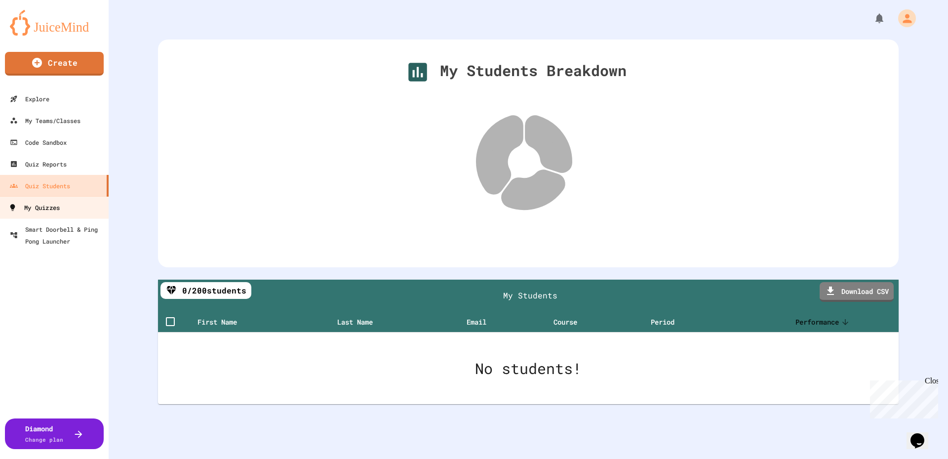
click at [68, 200] on link "My Quizzes" at bounding box center [55, 207] width 112 height 22
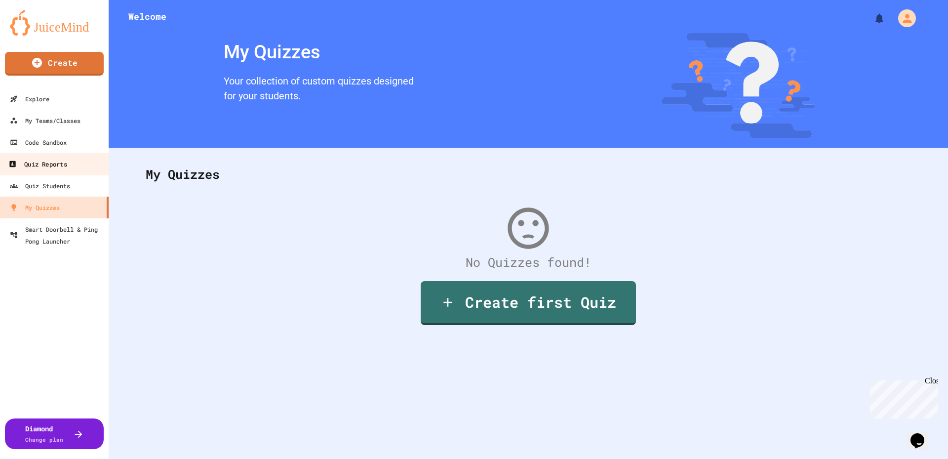
click at [76, 172] on link "Quiz Reports" at bounding box center [55, 164] width 112 height 22
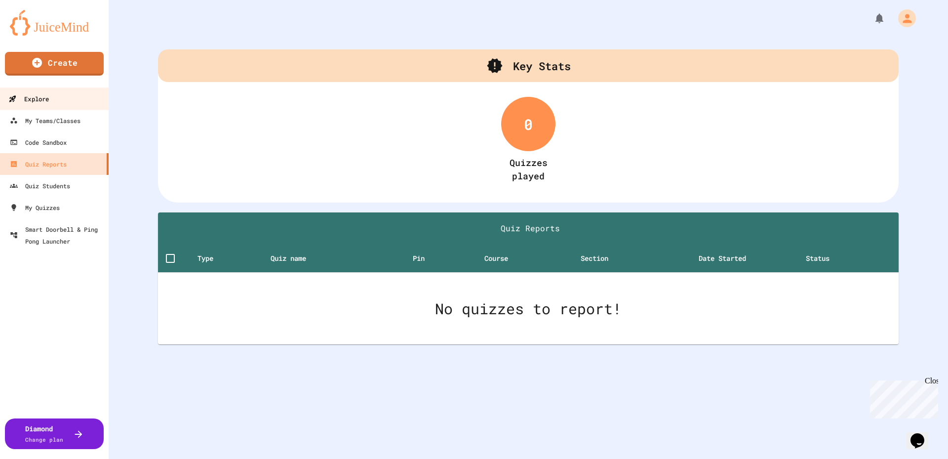
click at [67, 106] on link "Explore" at bounding box center [55, 98] width 112 height 22
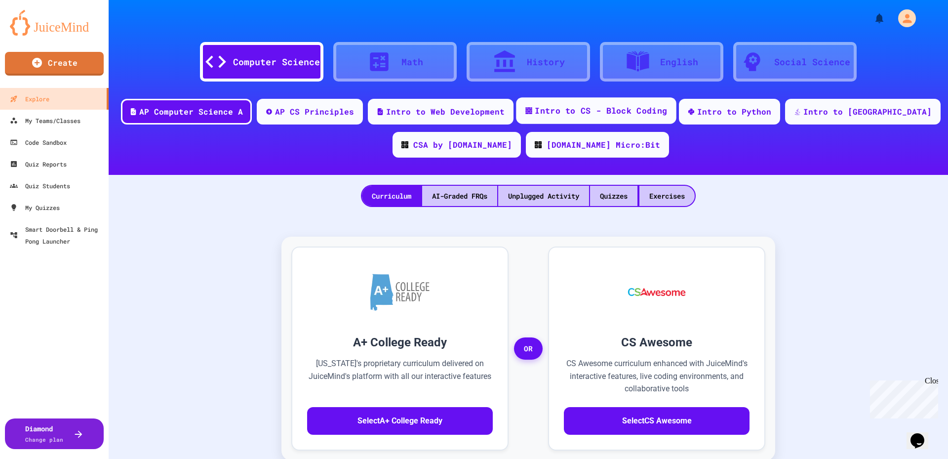
click at [567, 107] on div "Intro to CS - Block Coding" at bounding box center [601, 111] width 132 height 12
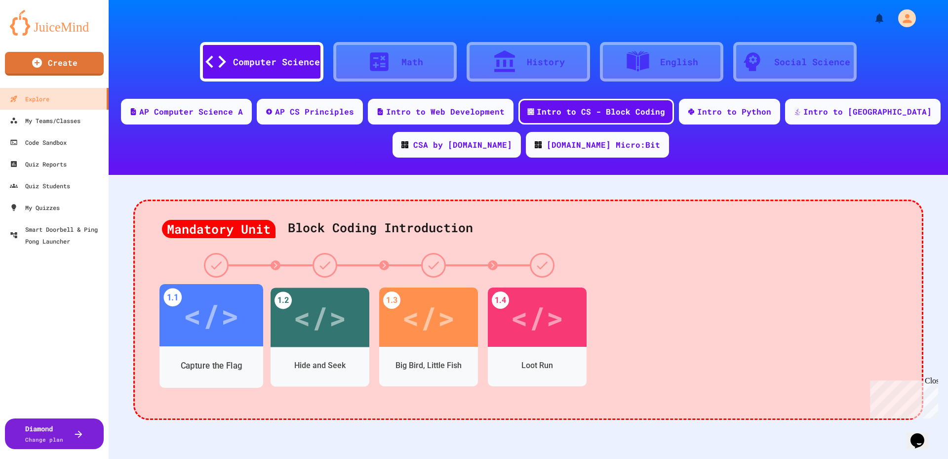
click at [237, 356] on div "Capture the Flag" at bounding box center [211, 365] width 104 height 29
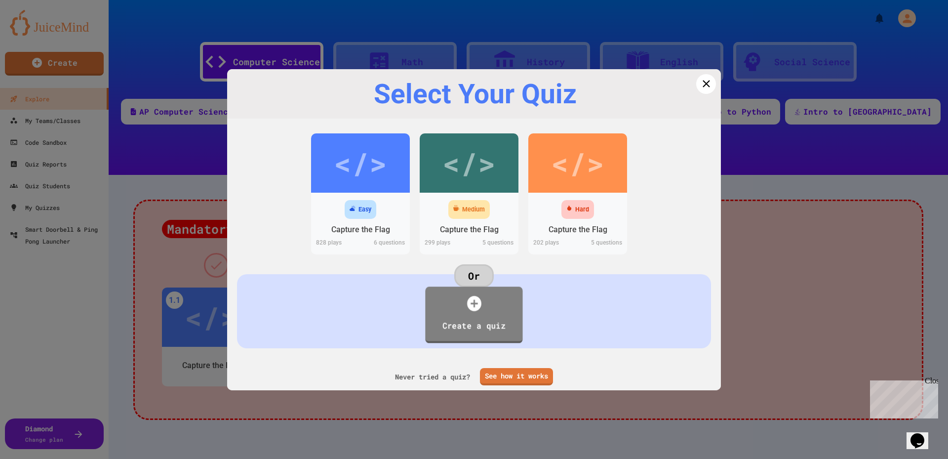
click at [460, 328] on div "Create a quiz" at bounding box center [474, 325] width 78 height 21
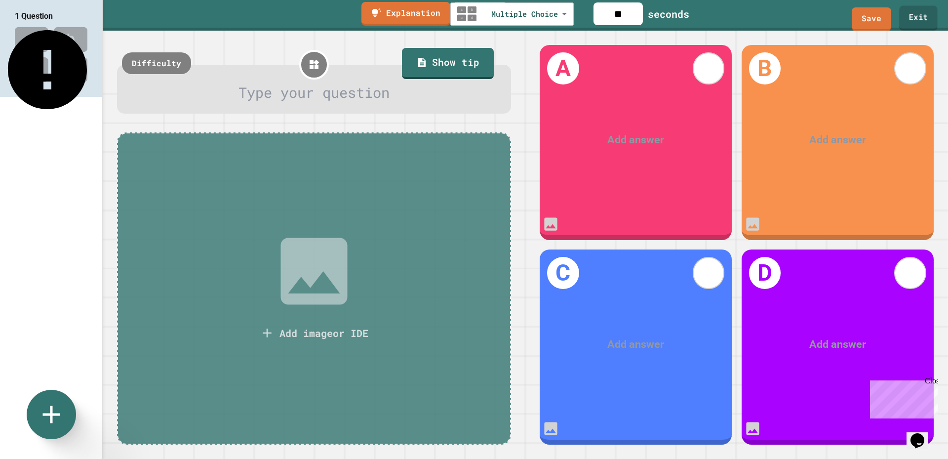
click at [923, 20] on link "Exit" at bounding box center [918, 18] width 39 height 25
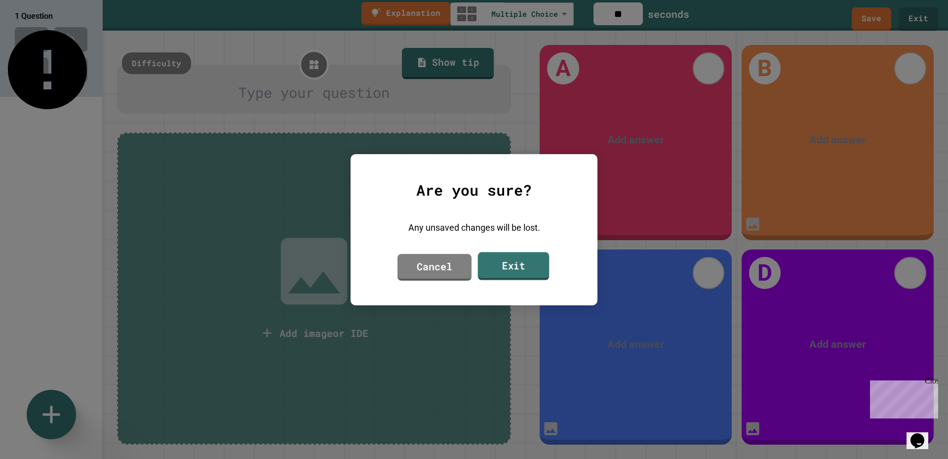
click at [520, 258] on link "Exit" at bounding box center [514, 266] width 72 height 28
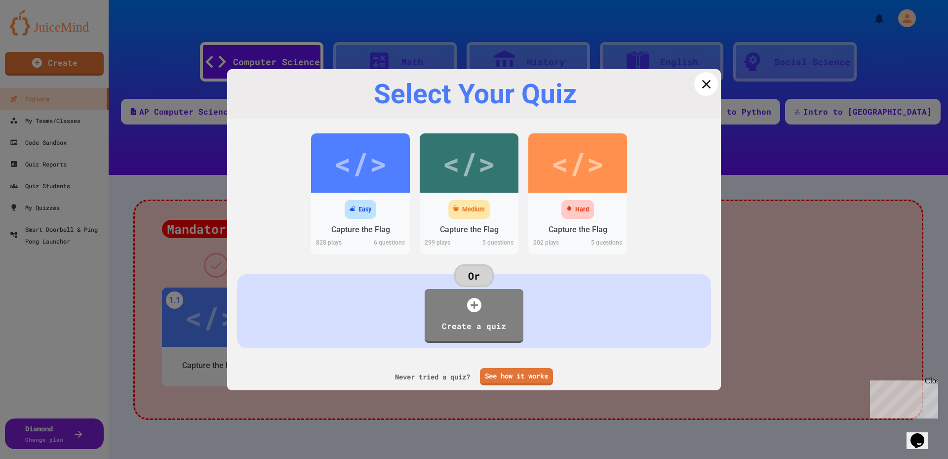
drag, startPoint x: 699, startPoint y: 79, endPoint x: 656, endPoint y: 119, distance: 59.0
click at [699, 78] on icon at bounding box center [705, 84] width 15 height 15
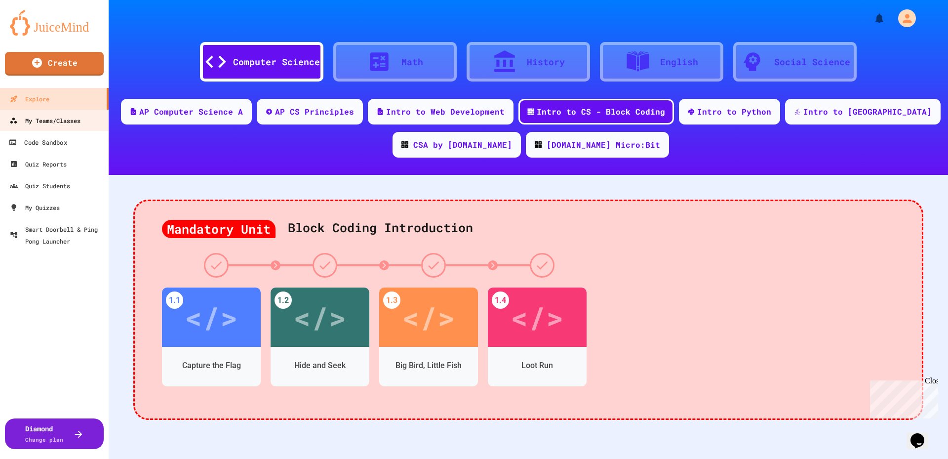
click at [46, 111] on link "My Teams/Classes" at bounding box center [54, 121] width 109 height 22
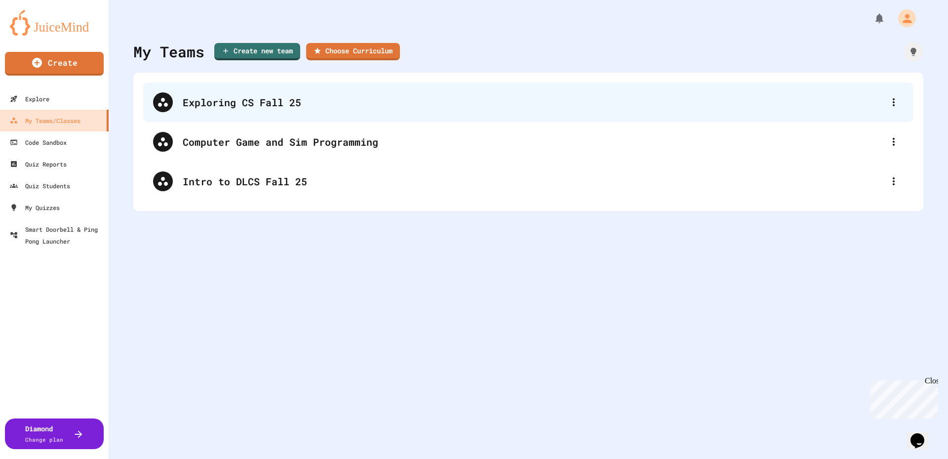
click at [254, 89] on div "Exploring CS Fall 25" at bounding box center [528, 101] width 770 height 39
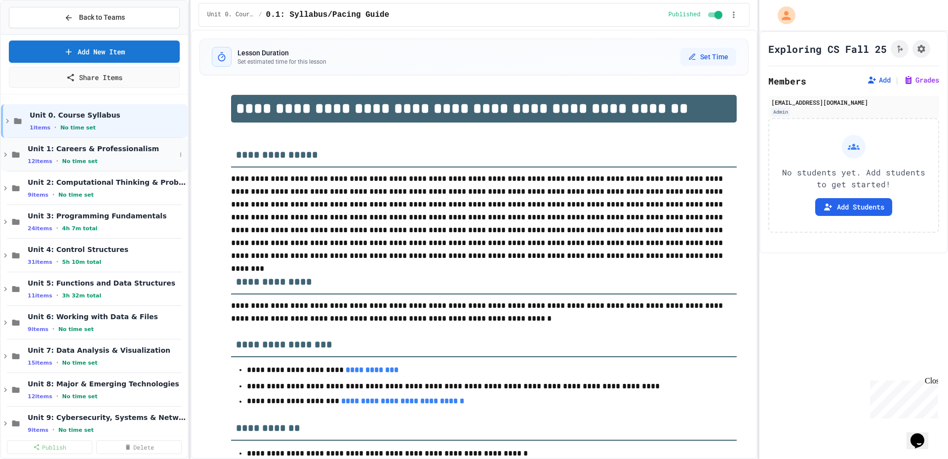
click at [149, 142] on div "Unit 1: Careers & Professionalism 12 items • No time set" at bounding box center [94, 155] width 187 height 34
click at [76, 162] on span "No time set" at bounding box center [80, 161] width 36 height 6
click at [37, 148] on span "Unit 1: Careers & Professionalism" at bounding box center [102, 148] width 148 height 9
click at [16, 186] on icon at bounding box center [14, 188] width 9 height 9
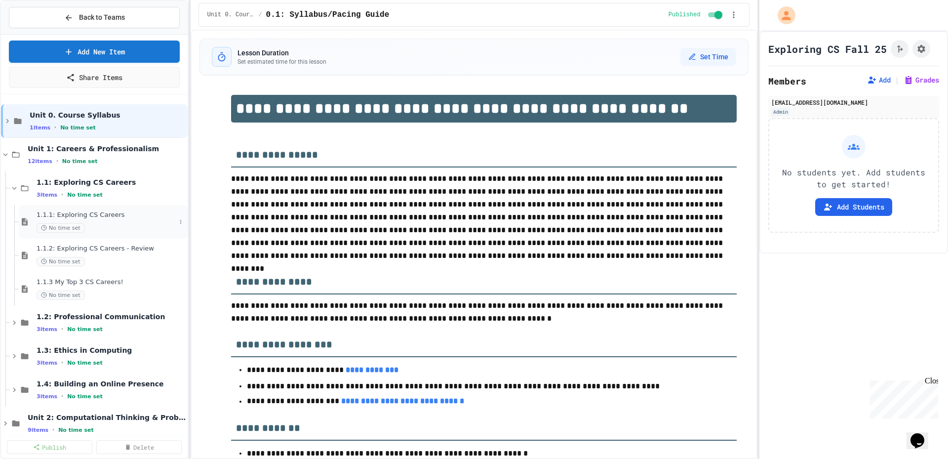
click at [82, 213] on span "1.1.1: Exploring CS Careers" at bounding box center [106, 215] width 139 height 8
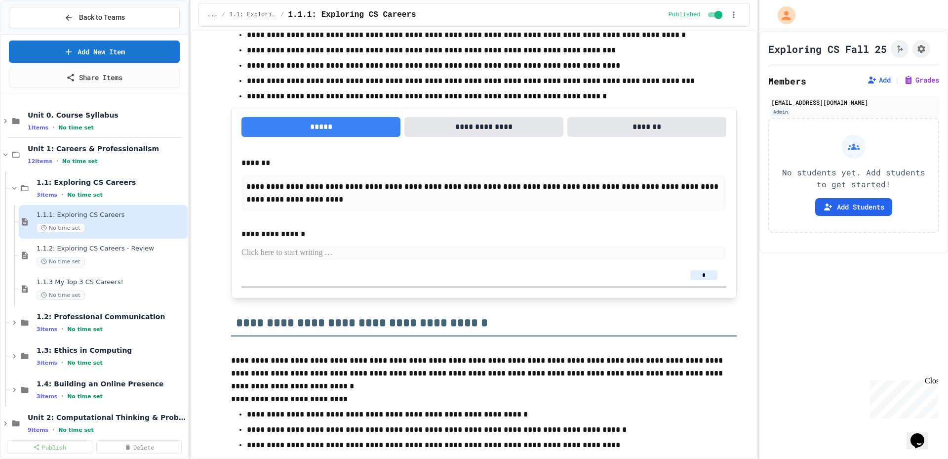
scroll to position [592, 0]
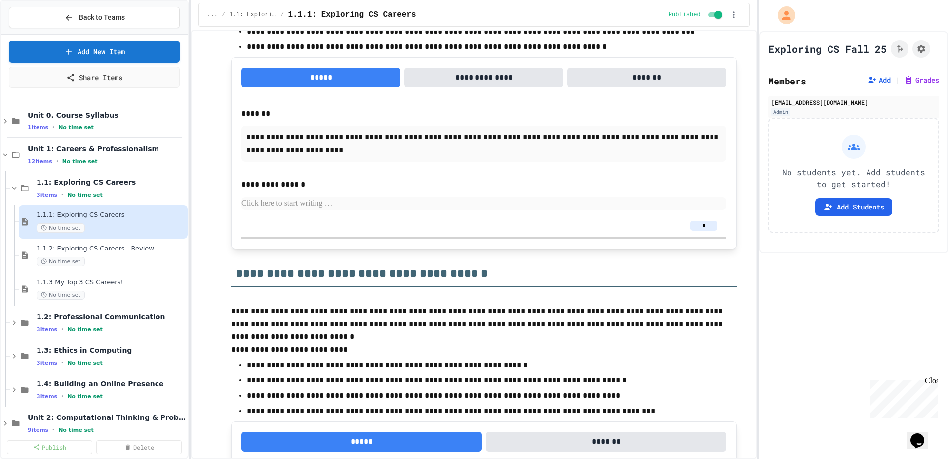
click at [695, 230] on input "*" at bounding box center [703, 226] width 27 height 10
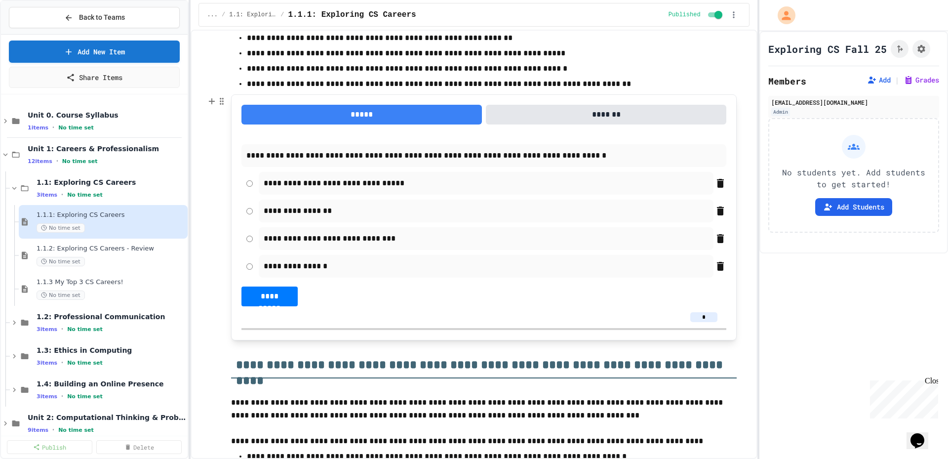
scroll to position [1777, 0]
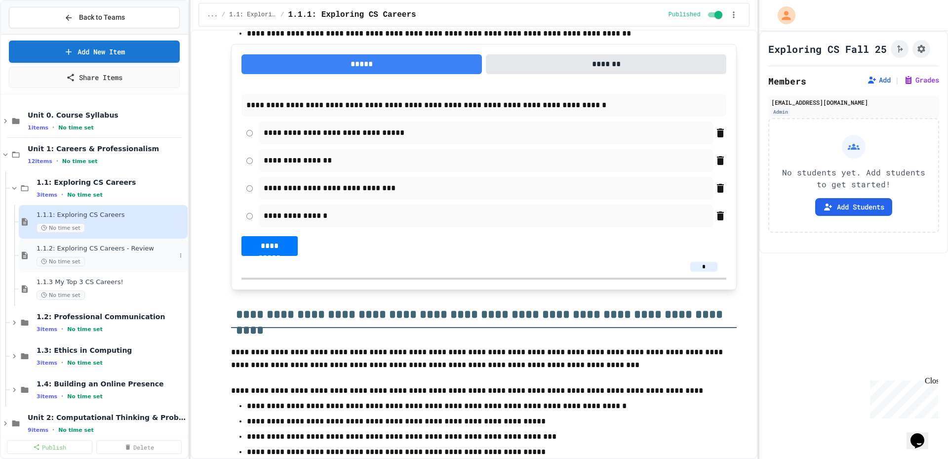
click at [83, 250] on span "1.1.2: Exploring CS Careers - Review" at bounding box center [106, 248] width 139 height 8
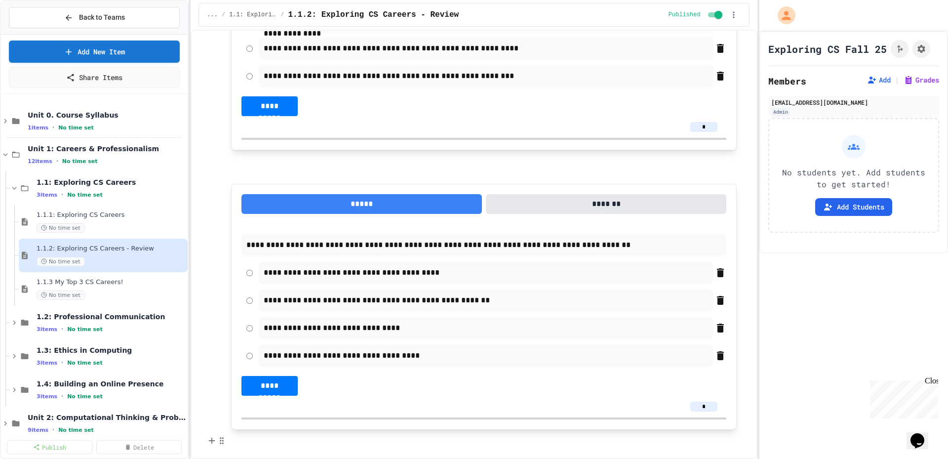
scroll to position [2820, 0]
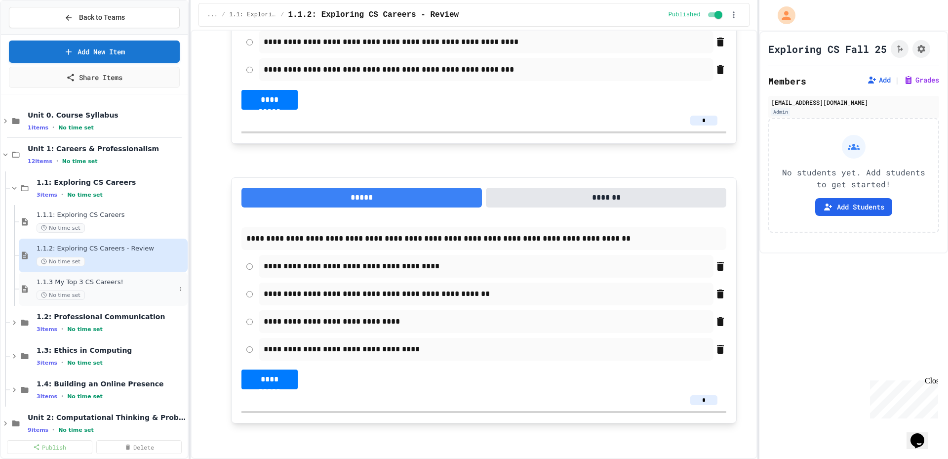
click at [136, 293] on div "No time set" at bounding box center [106, 294] width 139 height 9
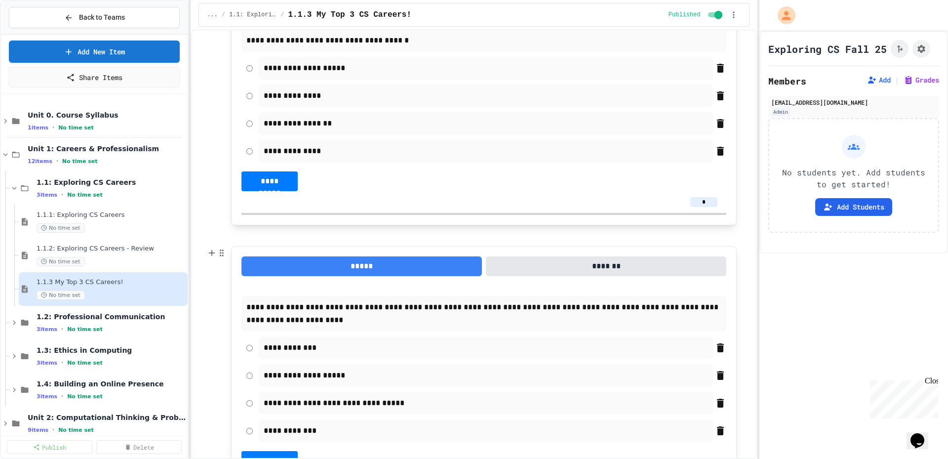
scroll to position [2193, 0]
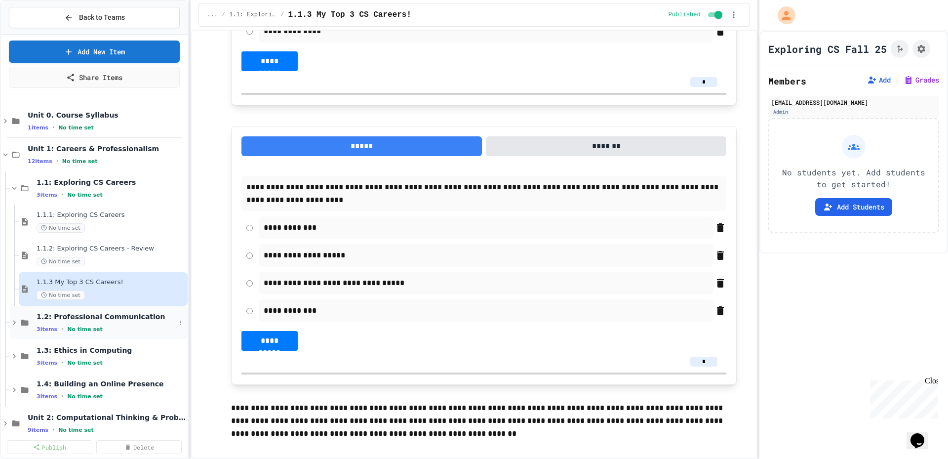
click at [11, 325] on icon at bounding box center [14, 322] width 9 height 9
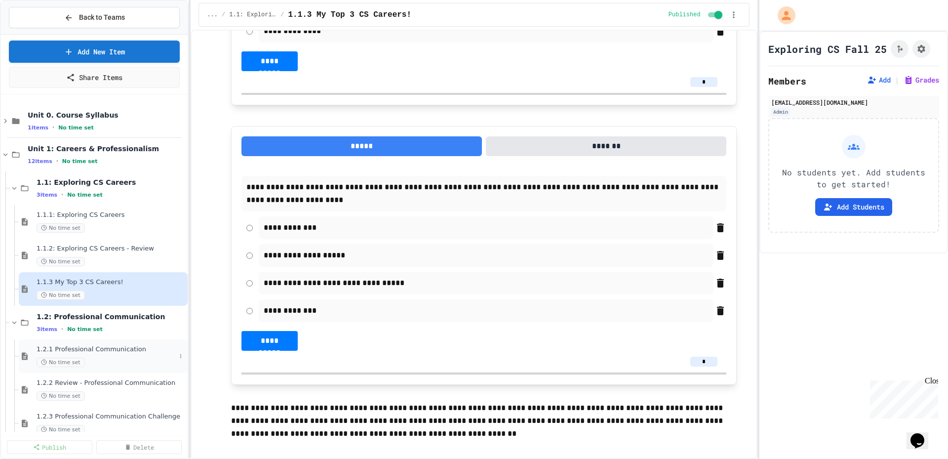
click at [124, 341] on div "1.2.1 Professional Communication No time set" at bounding box center [103, 356] width 169 height 34
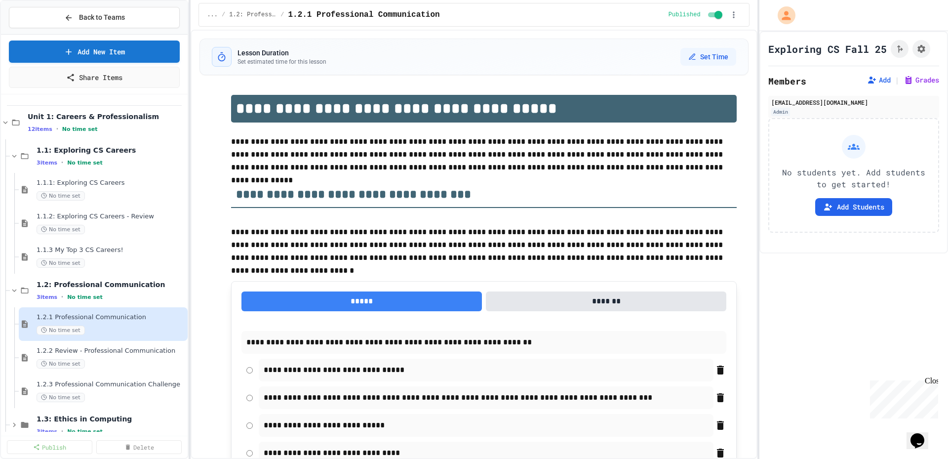
scroll to position [49, 0]
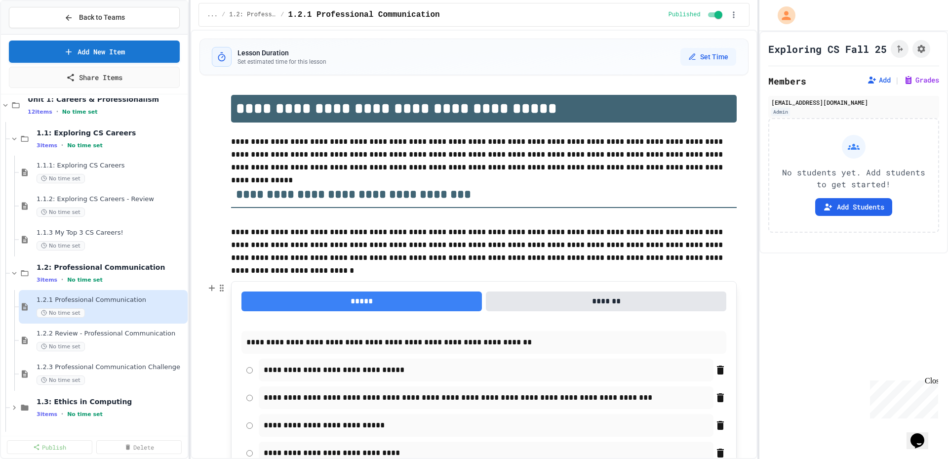
click at [538, 310] on button "*******" at bounding box center [606, 301] width 240 height 20
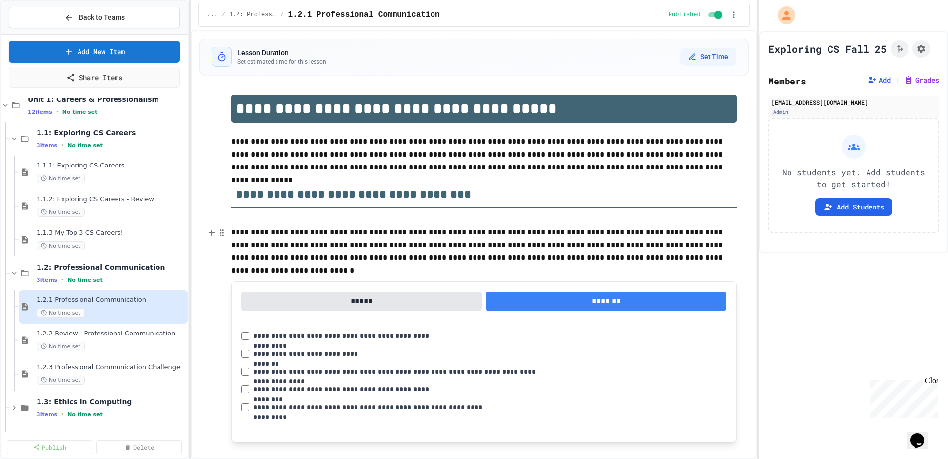
click at [453, 263] on p "**********" at bounding box center [483, 245] width 505 height 39
click at [386, 298] on button "*****" at bounding box center [361, 301] width 240 height 20
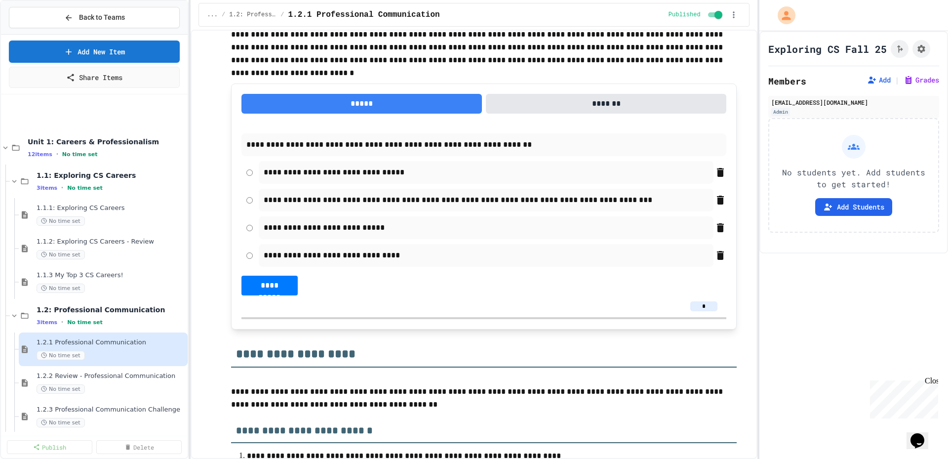
scroll to position [0, 0]
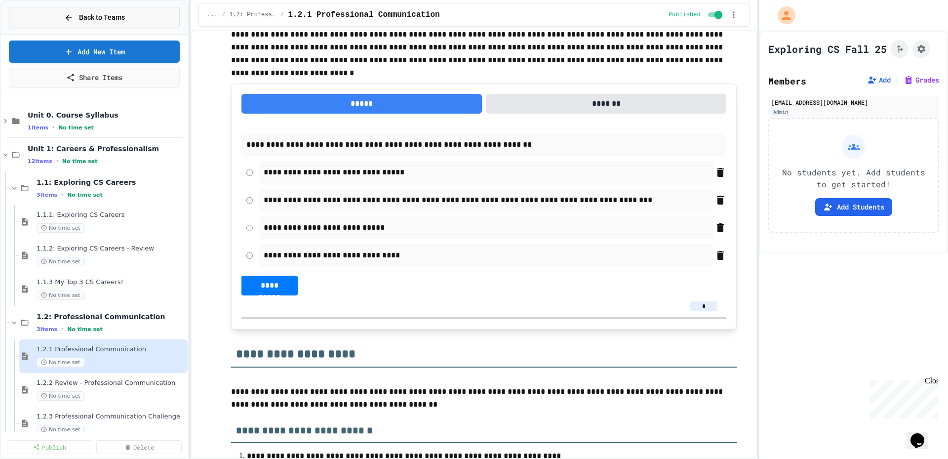
click at [141, 24] on button "Back to Teams" at bounding box center [94, 17] width 171 height 21
